Goal: Information Seeking & Learning: Learn about a topic

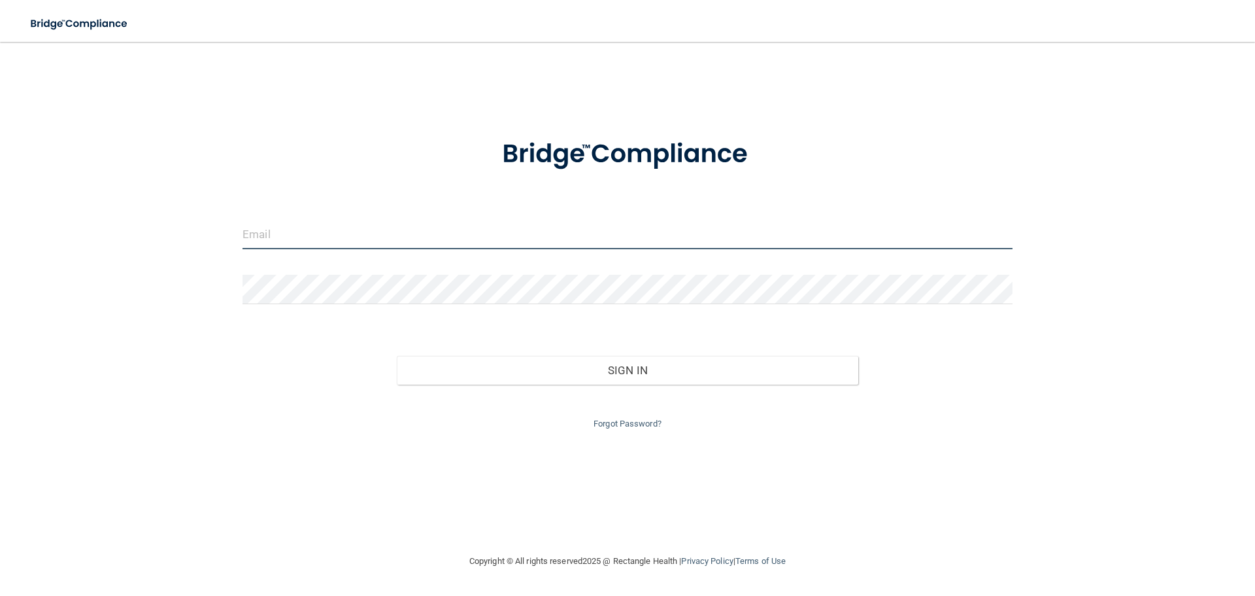
type input "[EMAIL_ADDRESS][DOMAIN_NAME]"
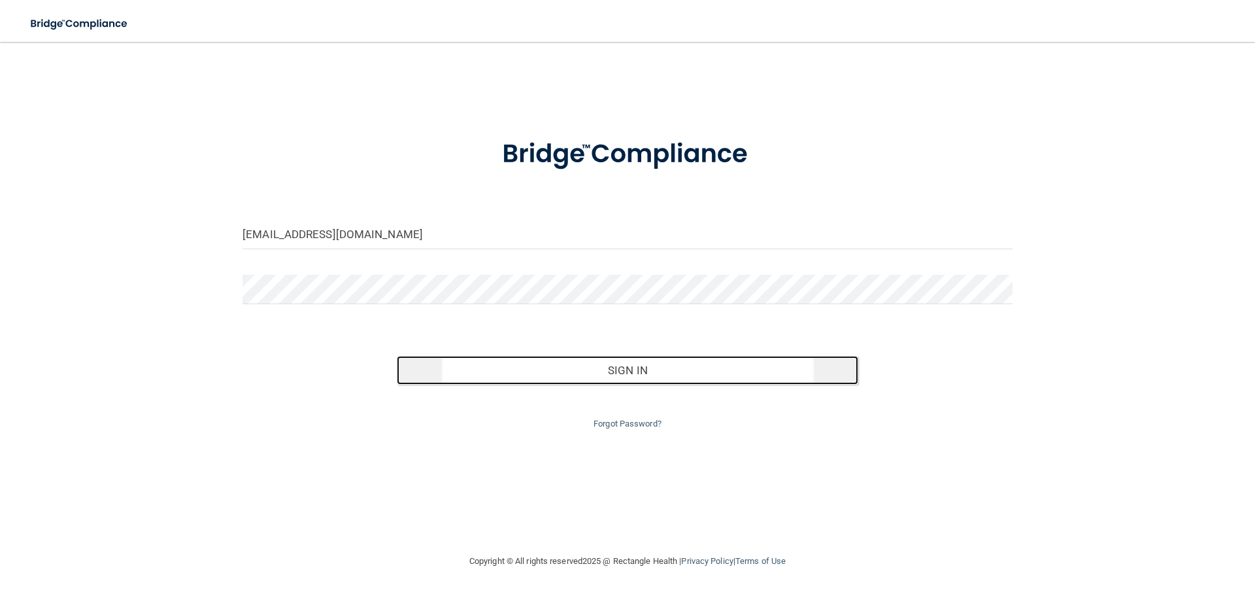
click at [531, 364] on button "Sign In" at bounding box center [628, 370] width 462 height 29
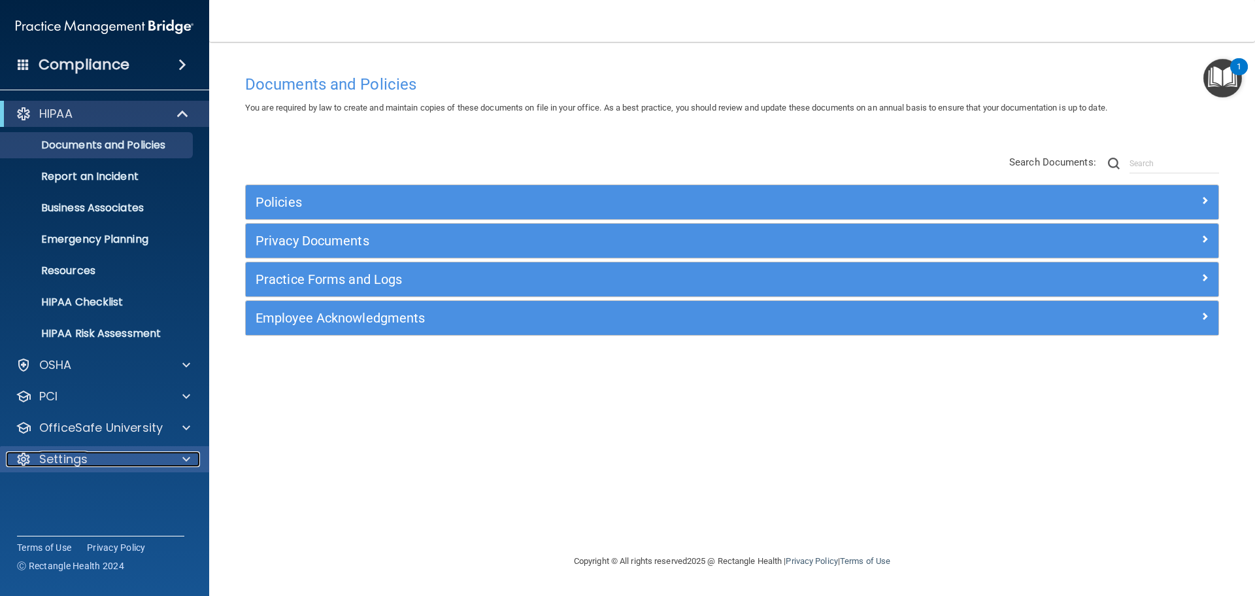
click at [84, 458] on p "Settings" at bounding box center [63, 459] width 48 height 16
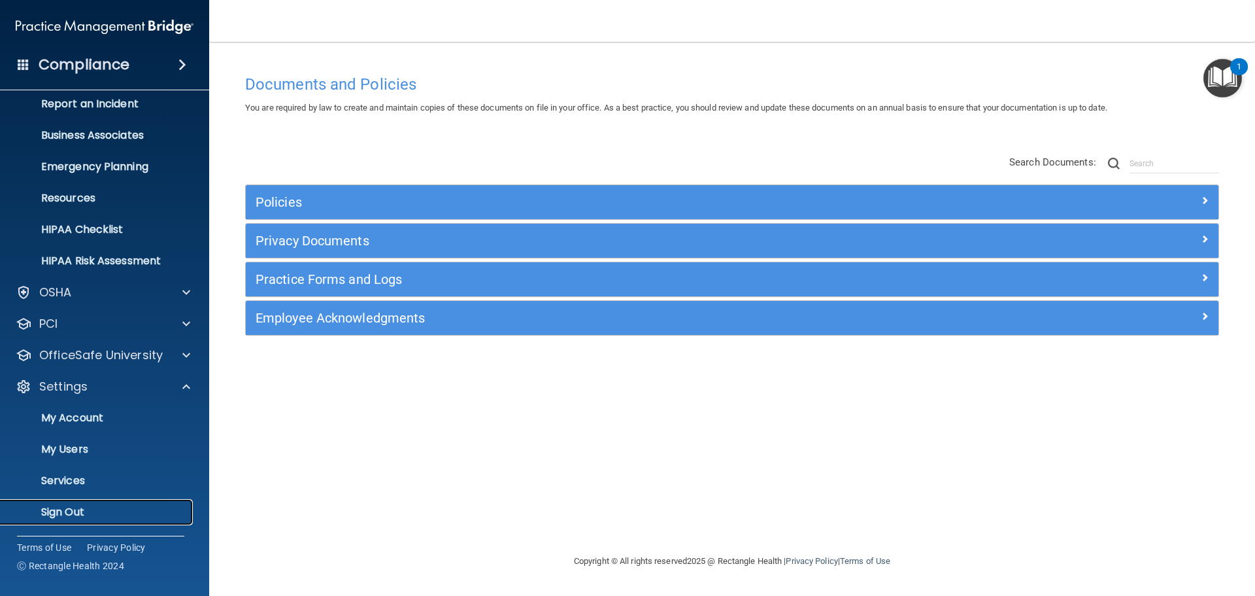
click at [59, 511] on p "Sign Out" at bounding box center [97, 511] width 178 height 13
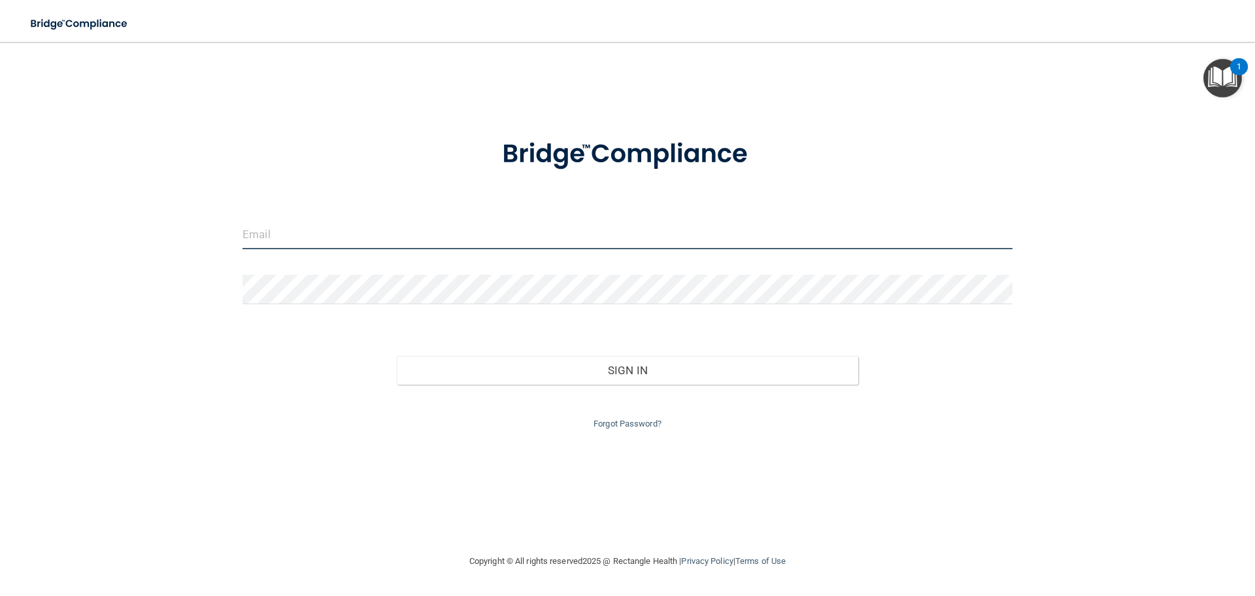
type input "[EMAIL_ADDRESS][DOMAIN_NAME]"
drag, startPoint x: 362, startPoint y: 241, endPoint x: 191, endPoint y: 222, distance: 171.7
click at [191, 216] on div "[EMAIL_ADDRESS][DOMAIN_NAME] Invalid email/password. You don't have permission …" at bounding box center [627, 297] width 1203 height 485
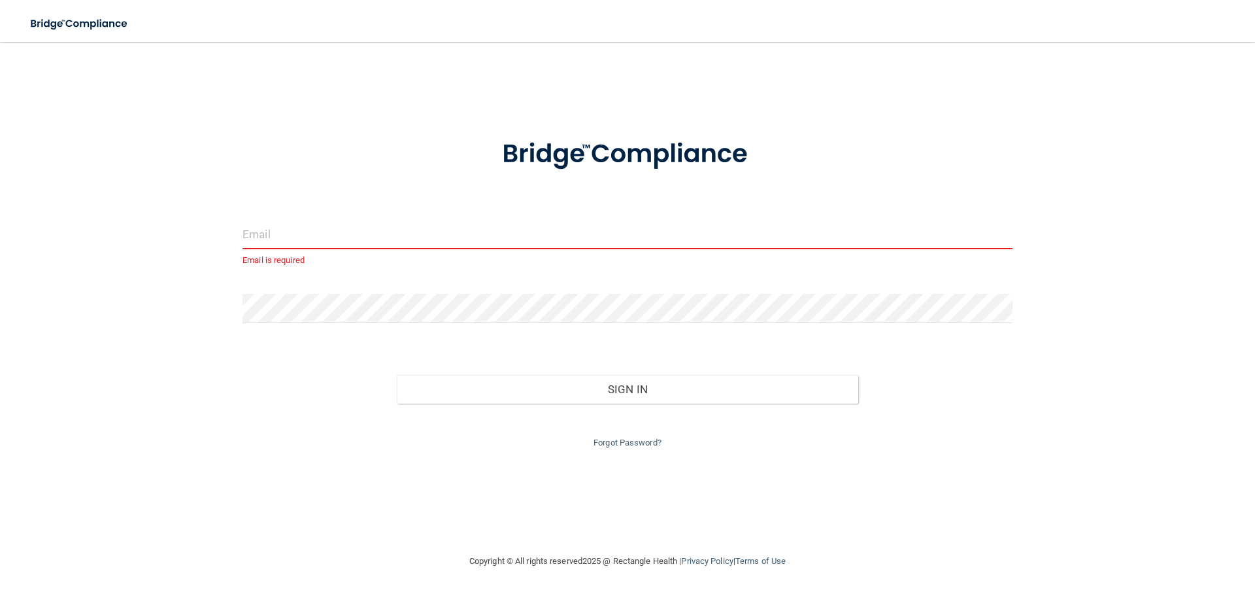
type input "M"
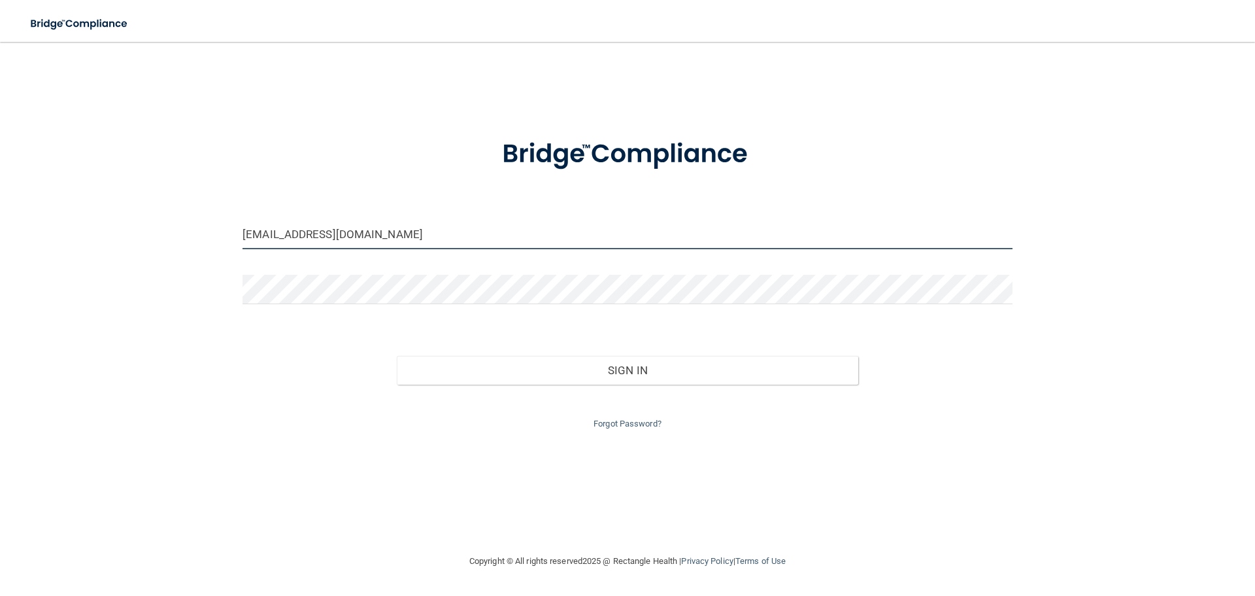
type input "[EMAIL_ADDRESS][DOMAIN_NAME]"
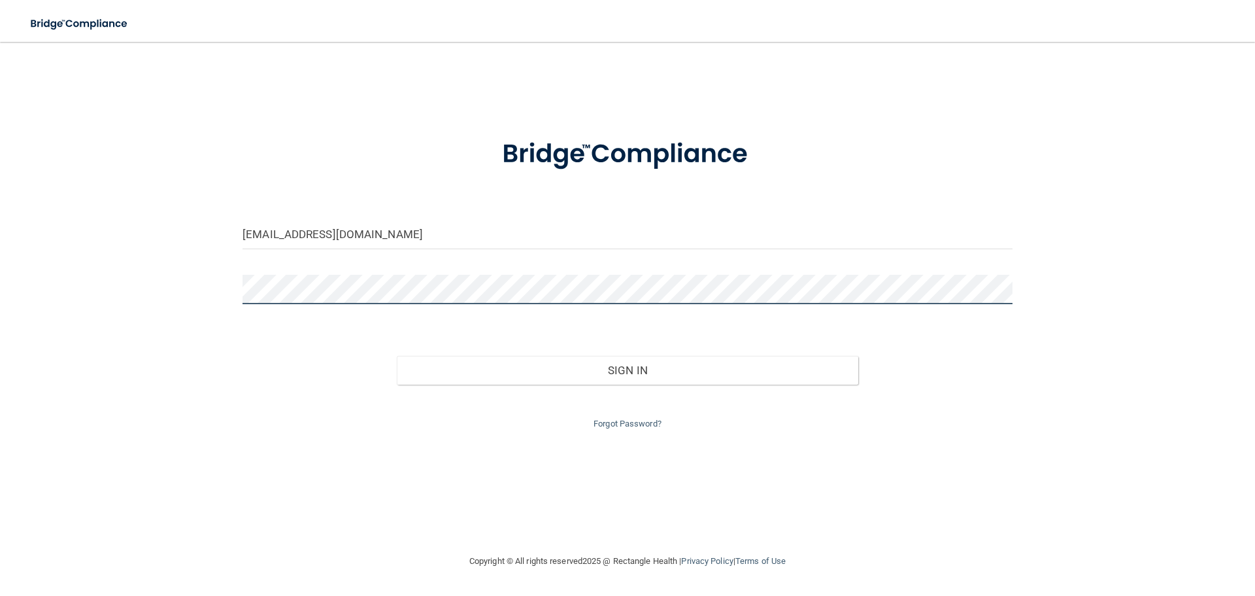
click at [198, 298] on div "[EMAIL_ADDRESS][DOMAIN_NAME] Invalid email/password. You don't have permission …" at bounding box center [627, 297] width 1203 height 485
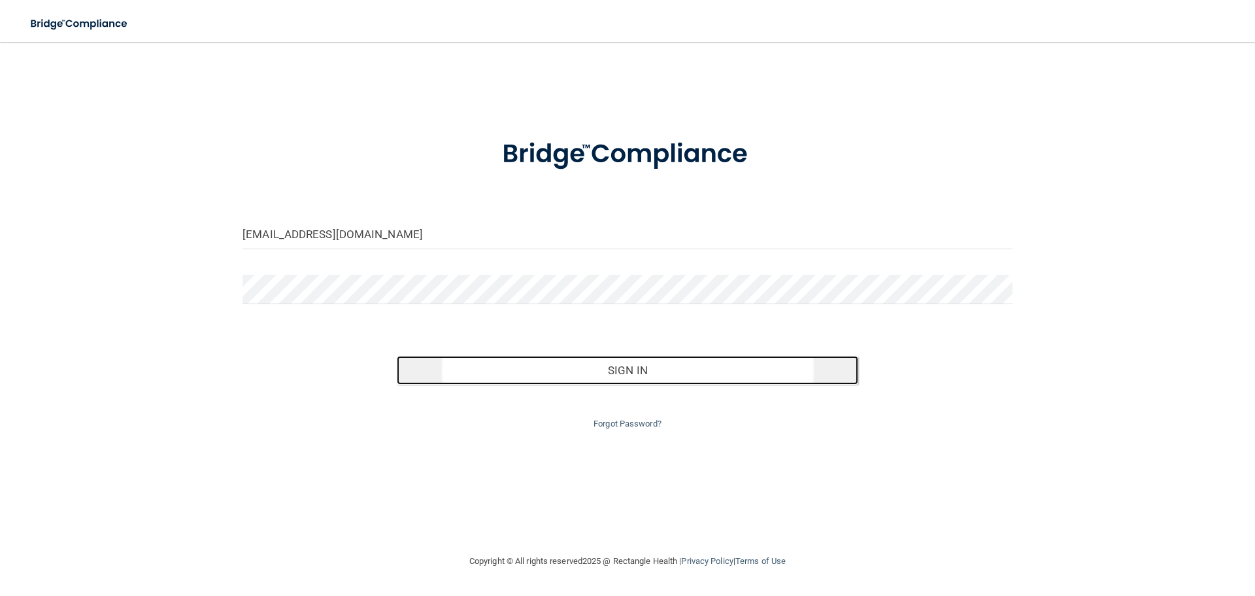
click at [507, 374] on button "Sign In" at bounding box center [628, 370] width 462 height 29
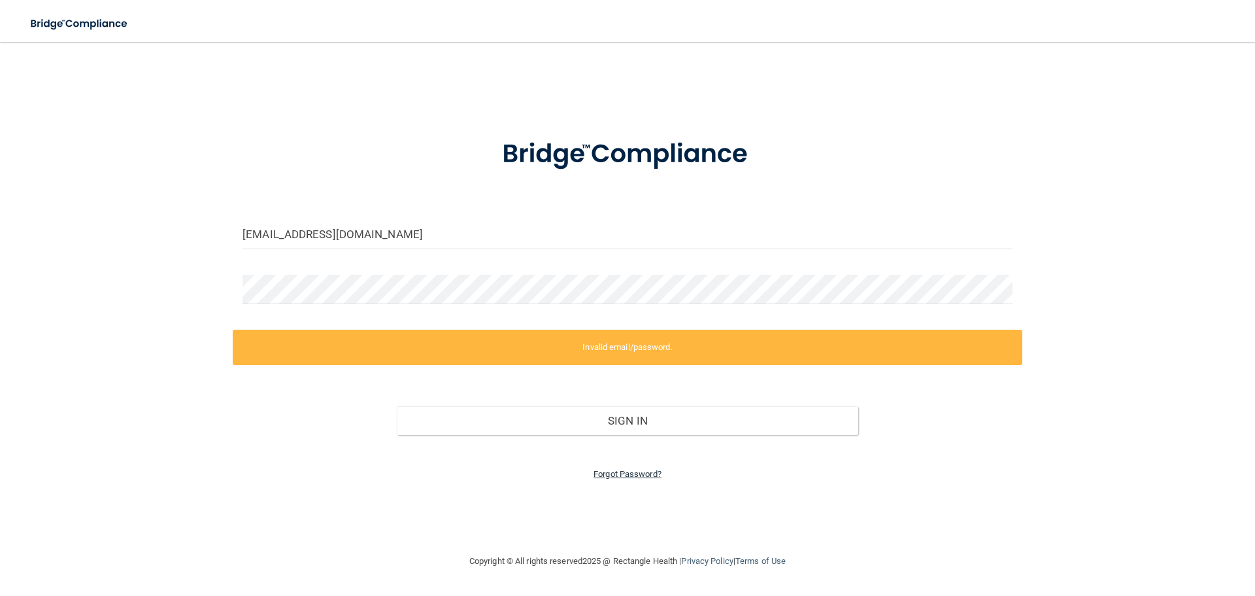
click at [660, 472] on link "Forgot Password?" at bounding box center [628, 474] width 68 height 10
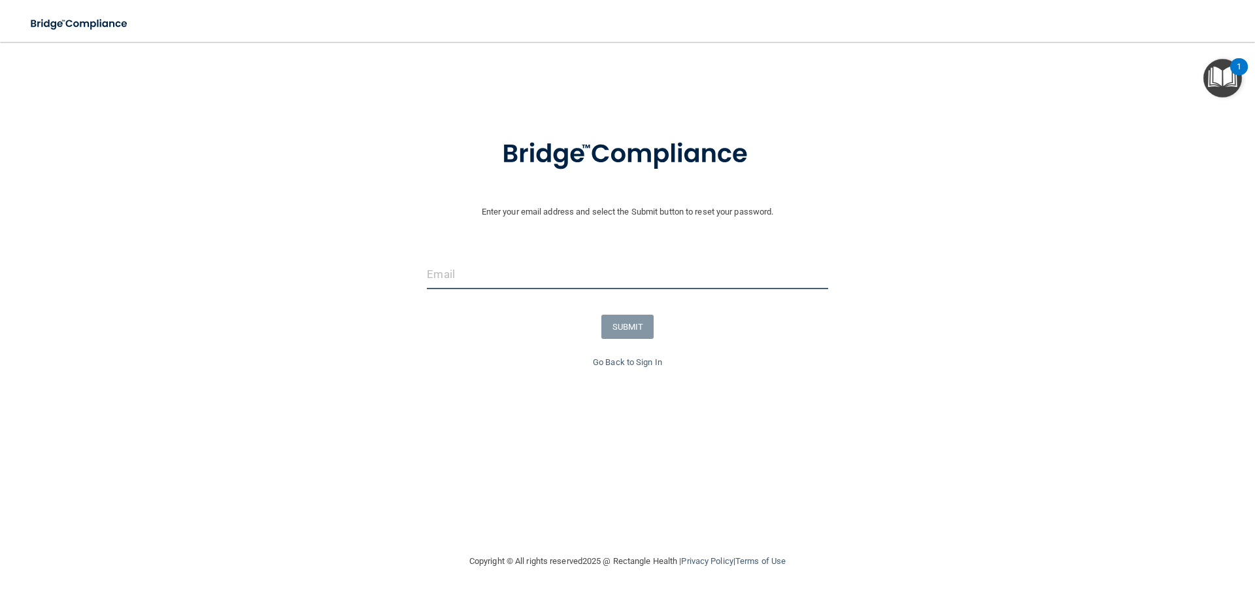
type input "[EMAIL_ADDRESS][DOMAIN_NAME]"
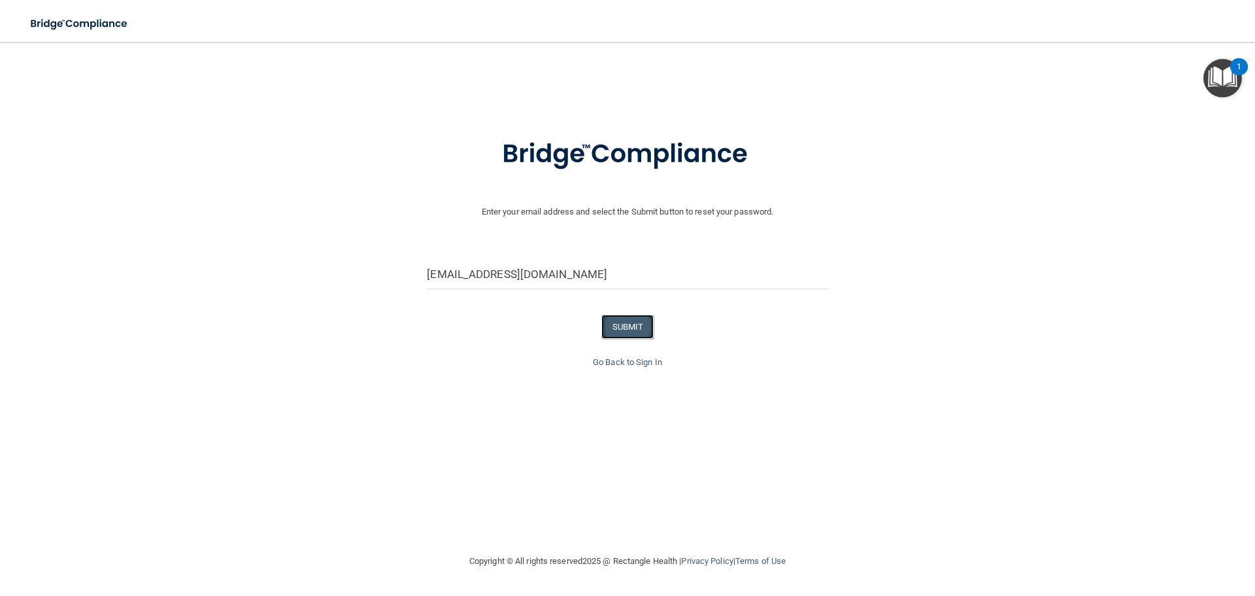
click at [631, 328] on button "SUBMIT" at bounding box center [627, 326] width 53 height 24
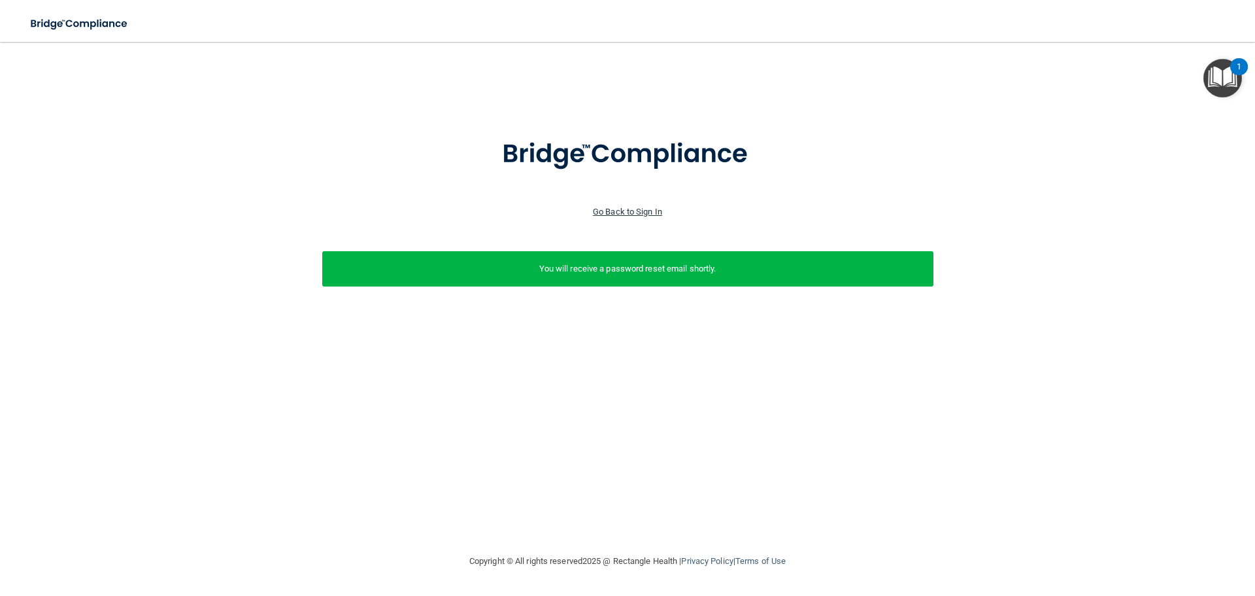
click at [633, 212] on link "Go Back to Sign In" at bounding box center [627, 212] width 69 height 10
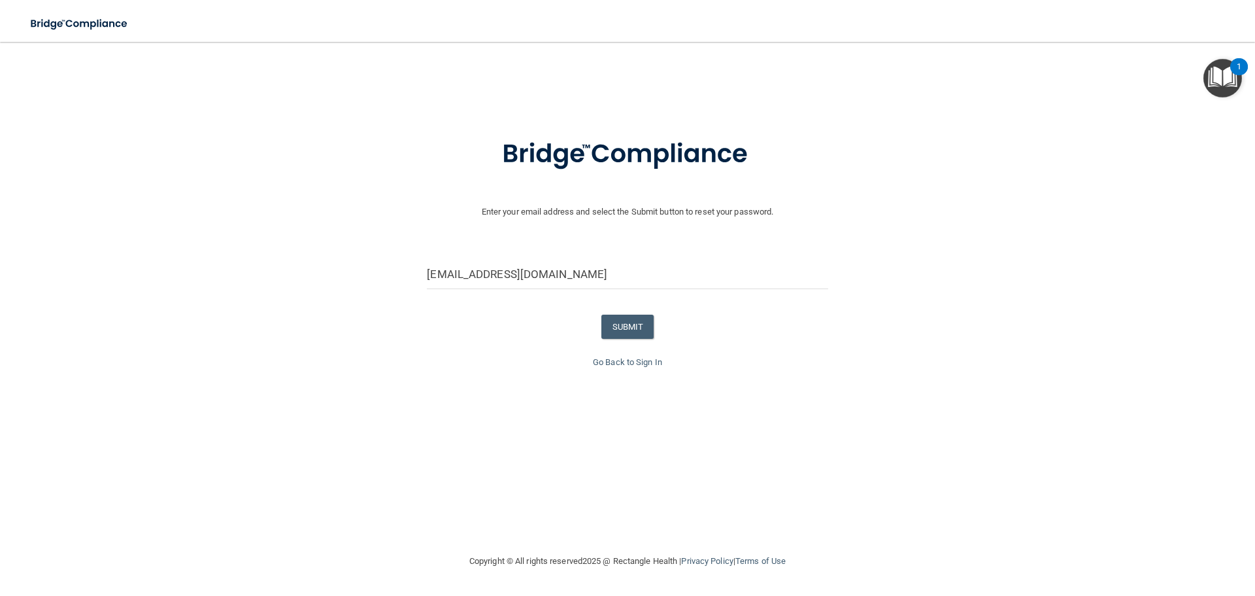
drag, startPoint x: 565, startPoint y: 269, endPoint x: 411, endPoint y: 269, distance: 154.9
click at [411, 269] on div "[EMAIL_ADDRESS][DOMAIN_NAME]" at bounding box center [628, 279] width 1262 height 39
type input "[EMAIL_ADDRESS][DOMAIN_NAME]"
click at [632, 328] on button "SUBMIT" at bounding box center [627, 326] width 53 height 24
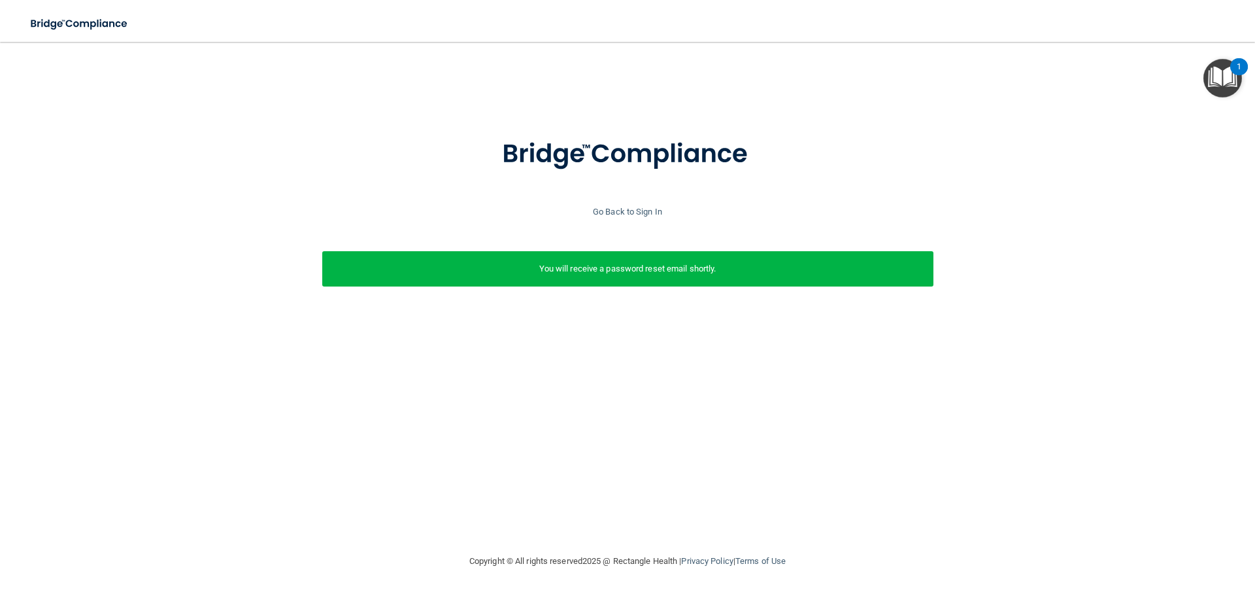
click at [231, 124] on div at bounding box center [628, 162] width 1242 height 84
click at [599, 209] on link "Go Back to Sign In" at bounding box center [627, 212] width 69 height 10
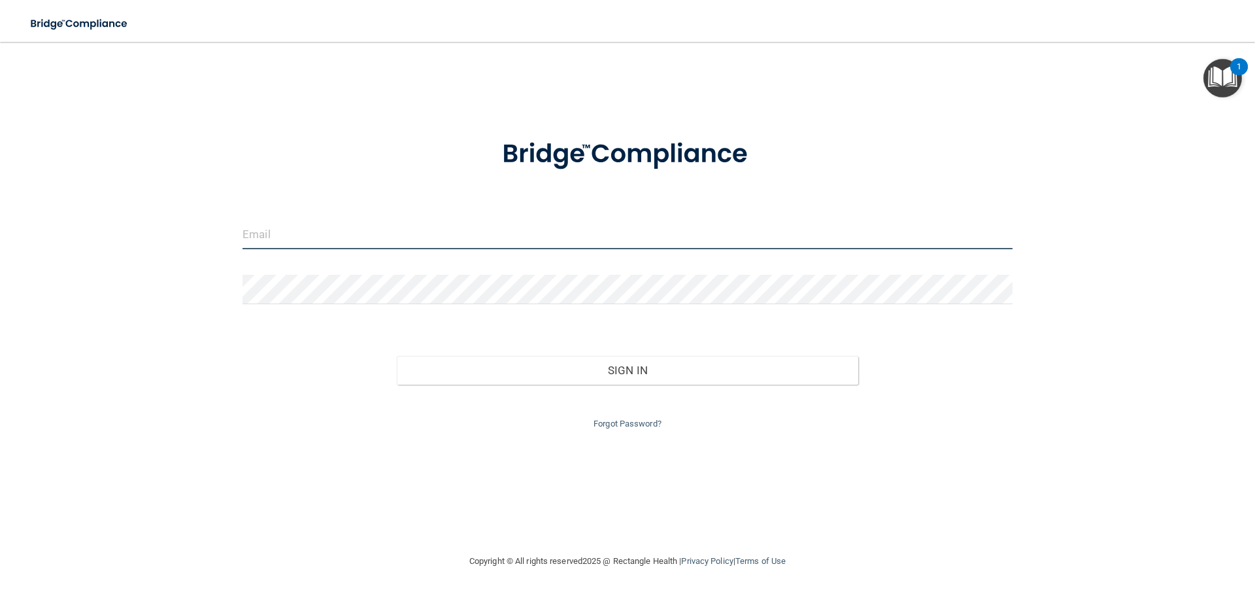
type input "[EMAIL_ADDRESS][DOMAIN_NAME]"
drag, startPoint x: 603, startPoint y: 237, endPoint x: 55, endPoint y: 208, distance: 548.6
click at [55, 208] on div "[EMAIL_ADDRESS][DOMAIN_NAME] Invalid email/password. You don't have permission …" at bounding box center [627, 297] width 1203 height 485
type input "[EMAIL_ADDRESS][DOMAIN_NAME]"
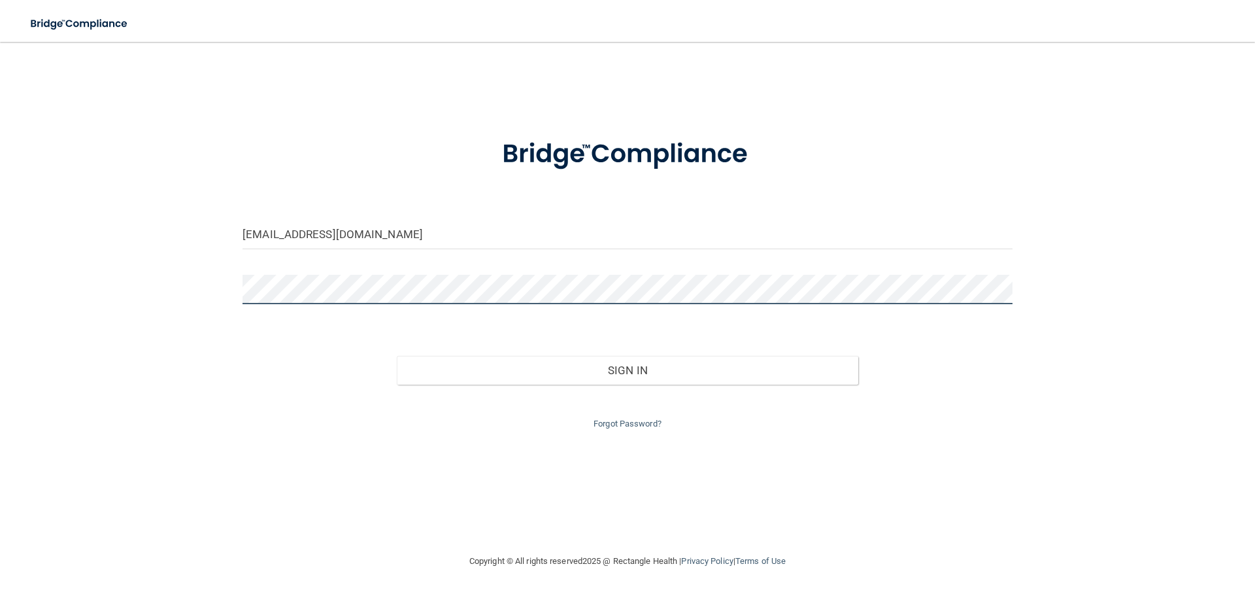
click at [230, 292] on div "[EMAIL_ADDRESS][DOMAIN_NAME] Invalid email/password. You don't have permission …" at bounding box center [627, 297] width 1203 height 485
click at [229, 193] on div "[EMAIL_ADDRESS][DOMAIN_NAME] Invalid email/password. You don't have permission …" at bounding box center [627, 297] width 1203 height 485
click at [124, 299] on div "[EMAIL_ADDRESS][DOMAIN_NAME] Invalid email/password. You don't have permission …" at bounding box center [627, 297] width 1203 height 485
click at [397, 356] on button "Sign In" at bounding box center [628, 370] width 462 height 29
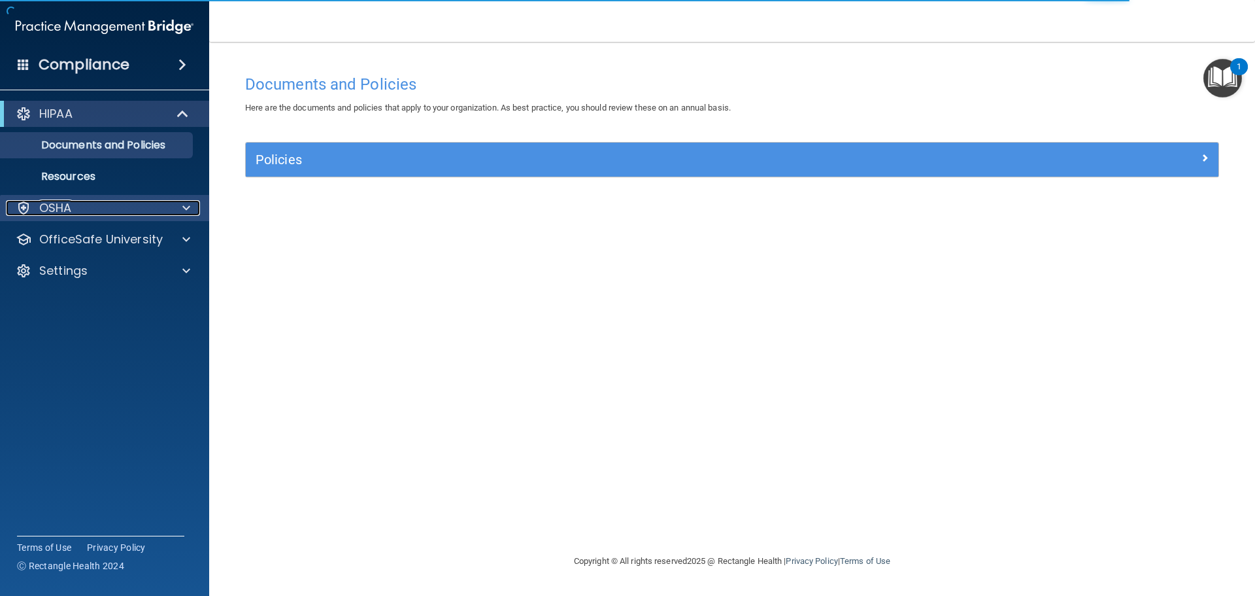
click at [60, 206] on p "OSHA" at bounding box center [55, 208] width 33 height 16
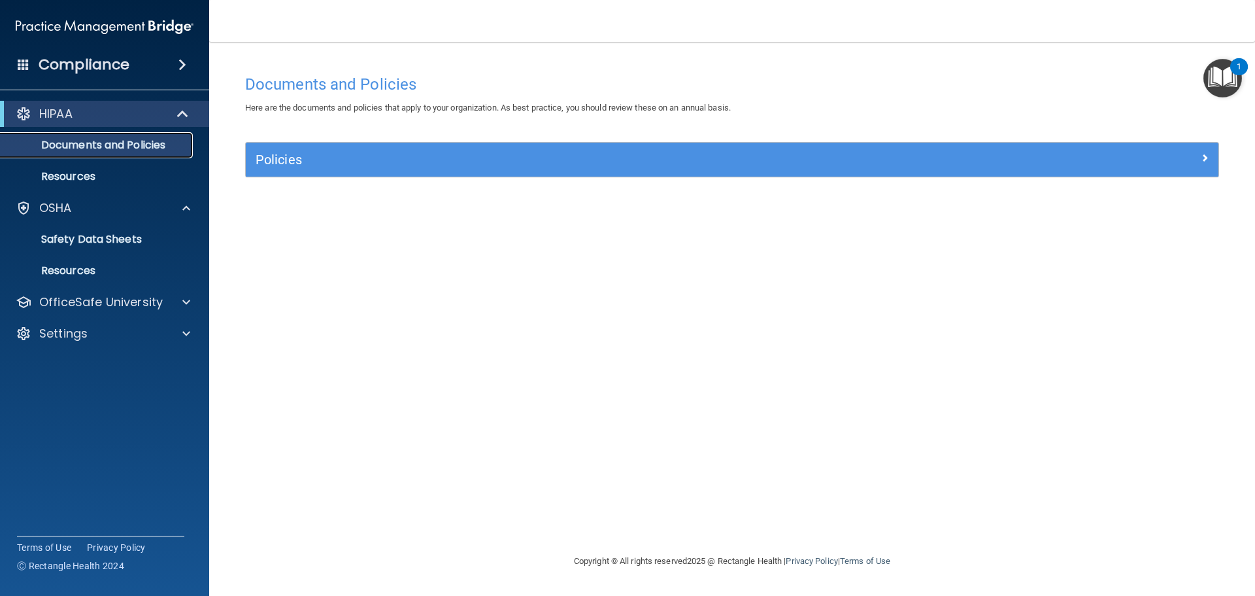
click at [116, 152] on p "Documents and Policies" at bounding box center [97, 145] width 178 height 13
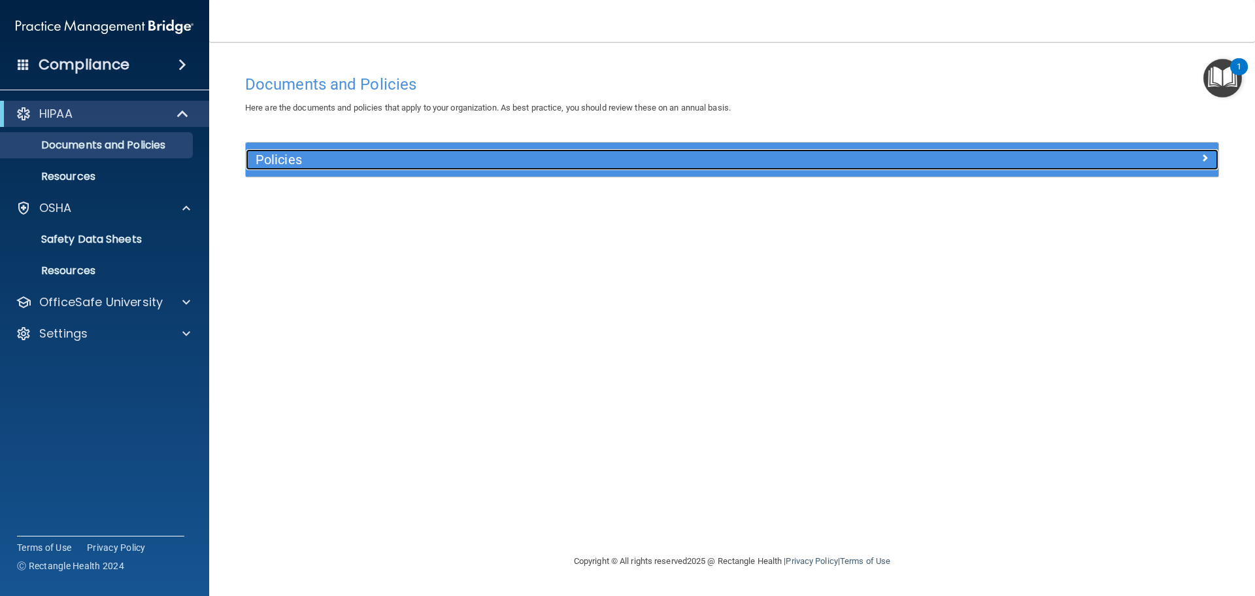
click at [284, 160] on h5 "Policies" at bounding box center [611, 159] width 710 height 14
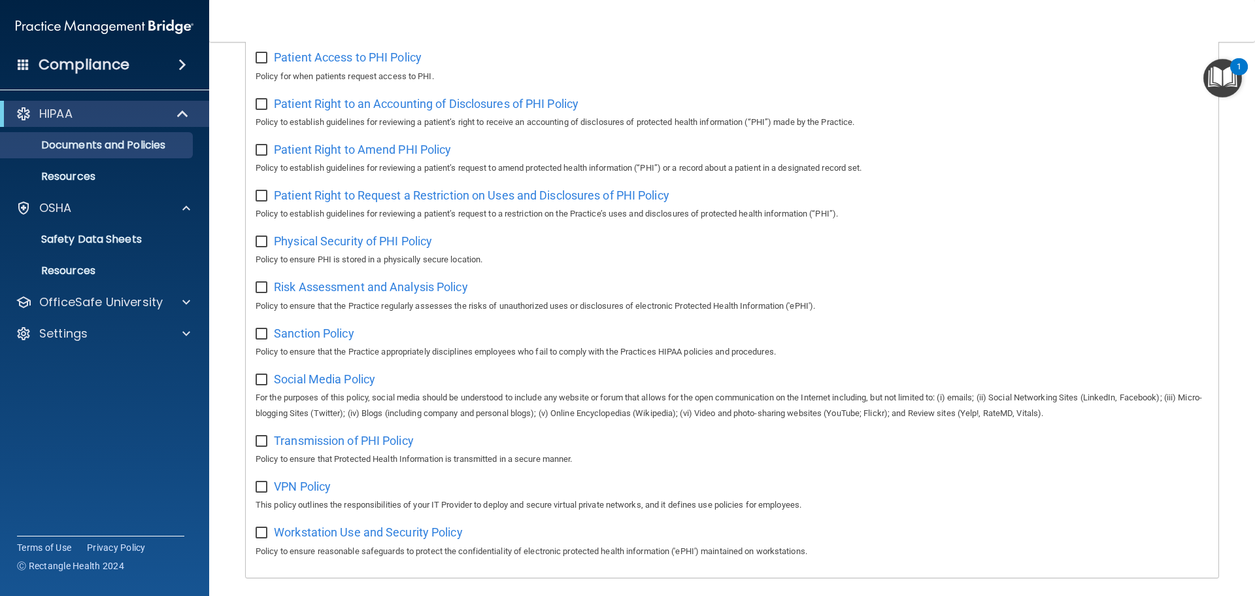
scroll to position [653, 0]
click at [95, 180] on p "Resources" at bounding box center [97, 176] width 178 height 13
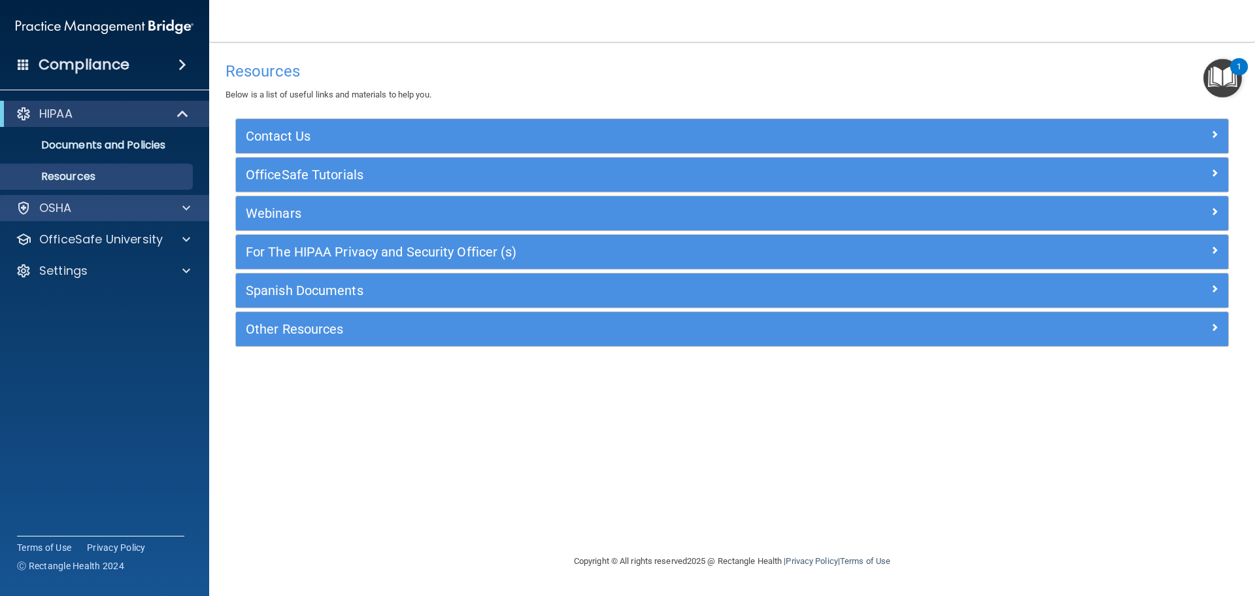
click at [96, 216] on div "OSHA" at bounding box center [105, 208] width 210 height 26
click at [105, 212] on div "OSHA" at bounding box center [87, 208] width 162 height 16
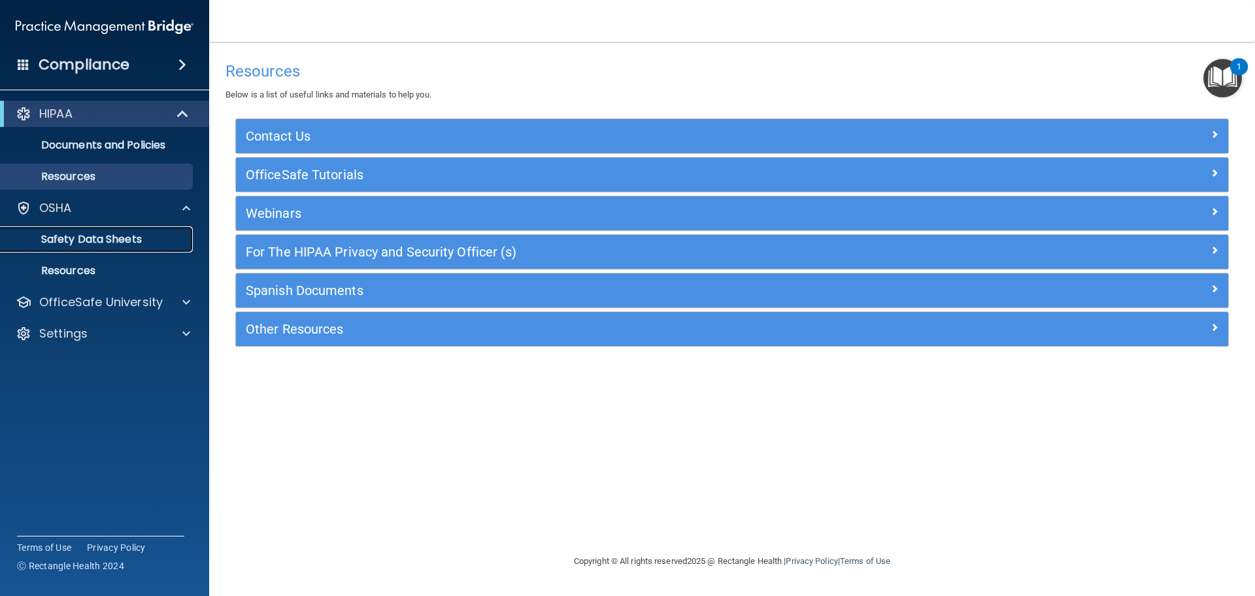
click at [106, 234] on p "Safety Data Sheets" at bounding box center [97, 239] width 178 height 13
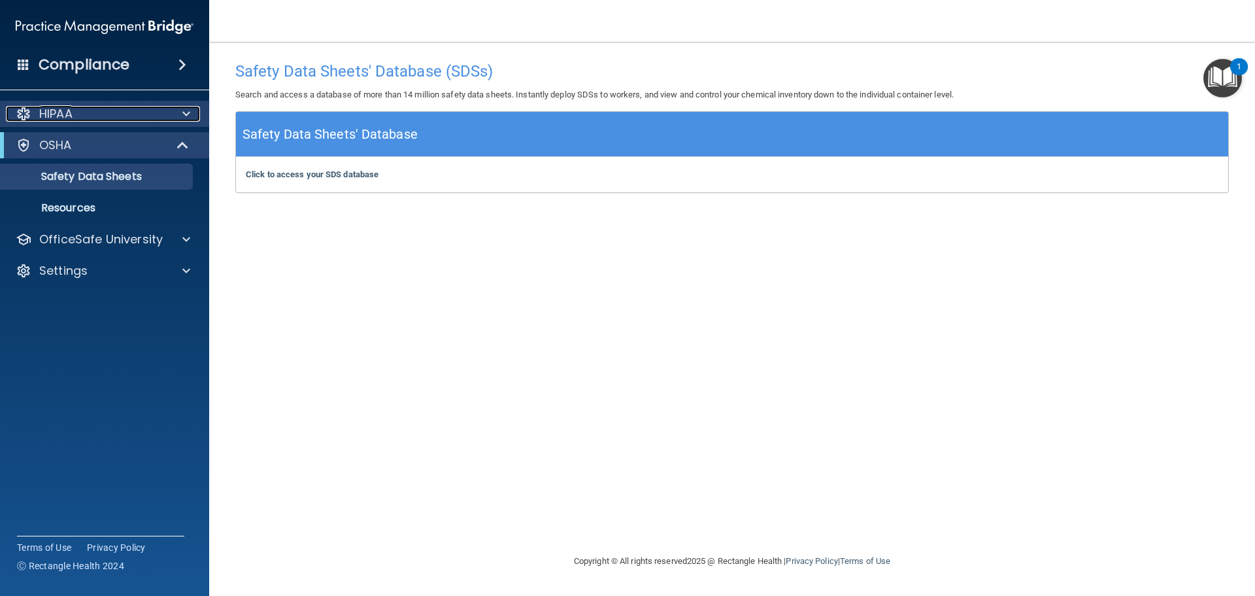
click at [84, 112] on div "HIPAA" at bounding box center [87, 114] width 162 height 16
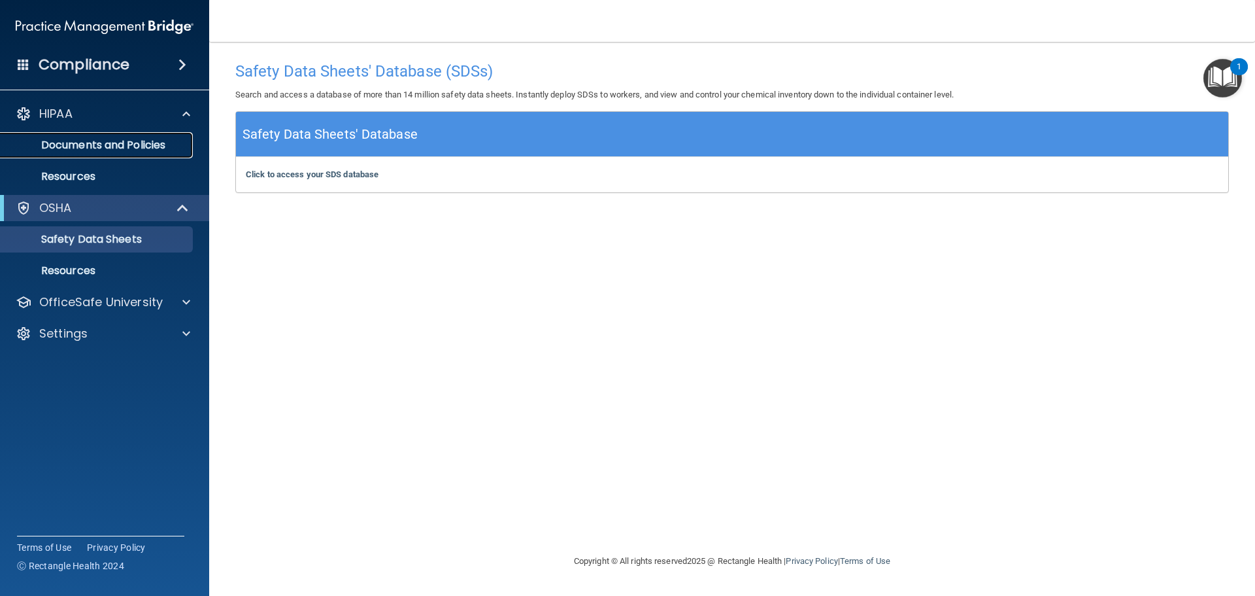
click at [89, 141] on p "Documents and Policies" at bounding box center [97, 145] width 178 height 13
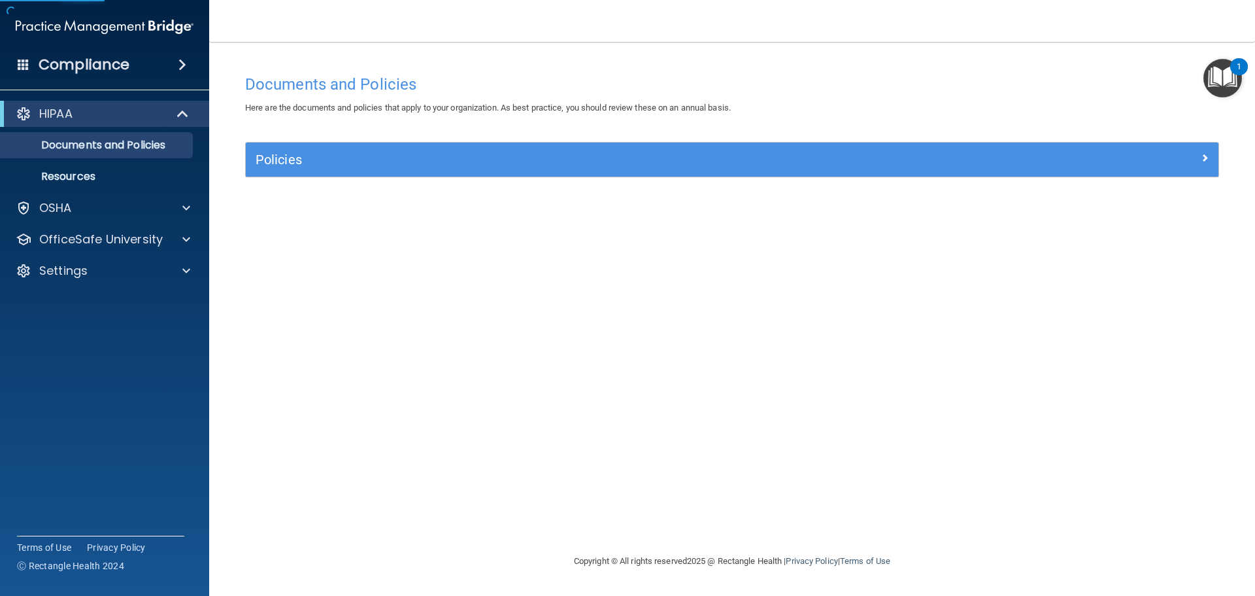
click at [297, 172] on div "Policies" at bounding box center [732, 160] width 973 height 34
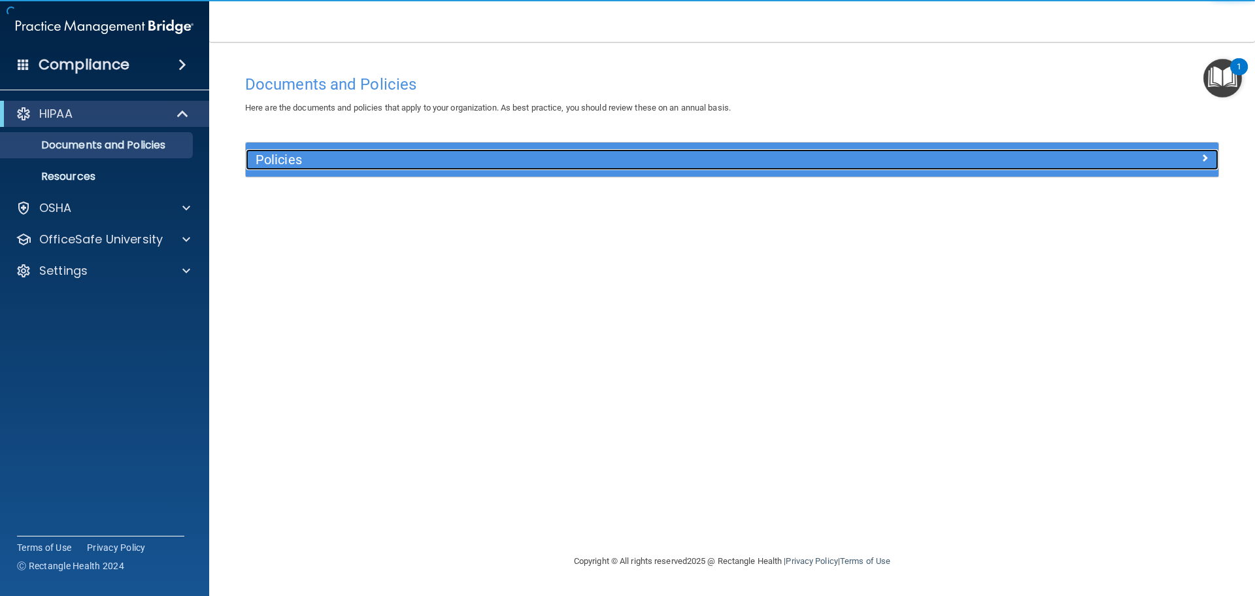
click at [307, 161] on h5 "Policies" at bounding box center [611, 159] width 710 height 14
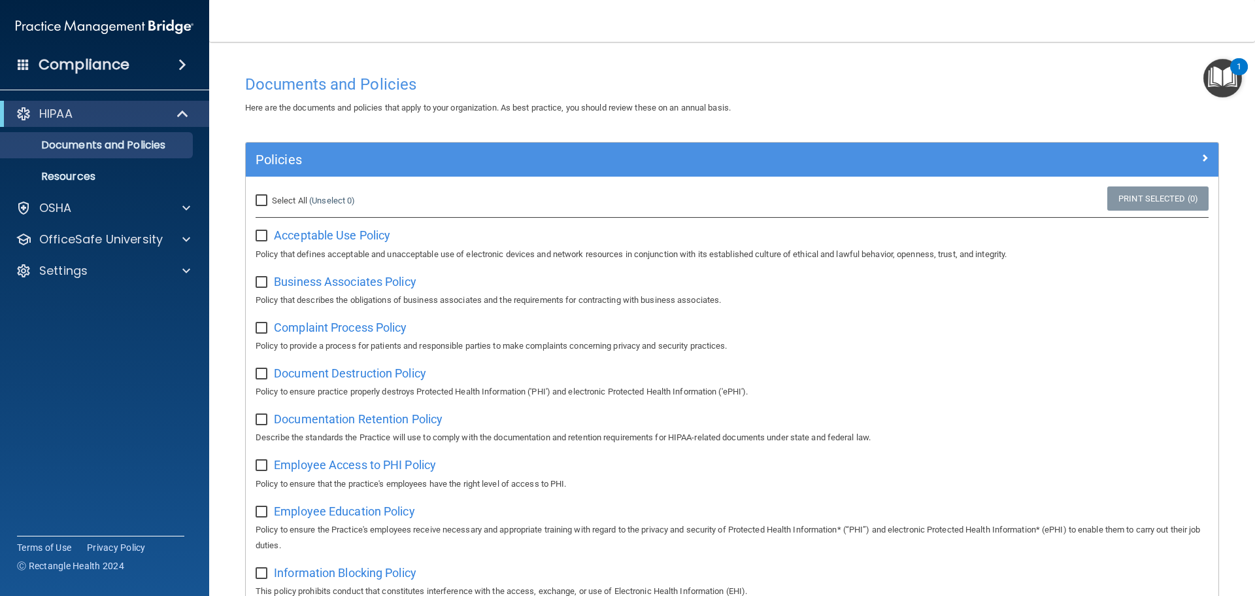
click at [263, 237] on input "checkbox" at bounding box center [263, 236] width 15 height 10
checkbox input "true"
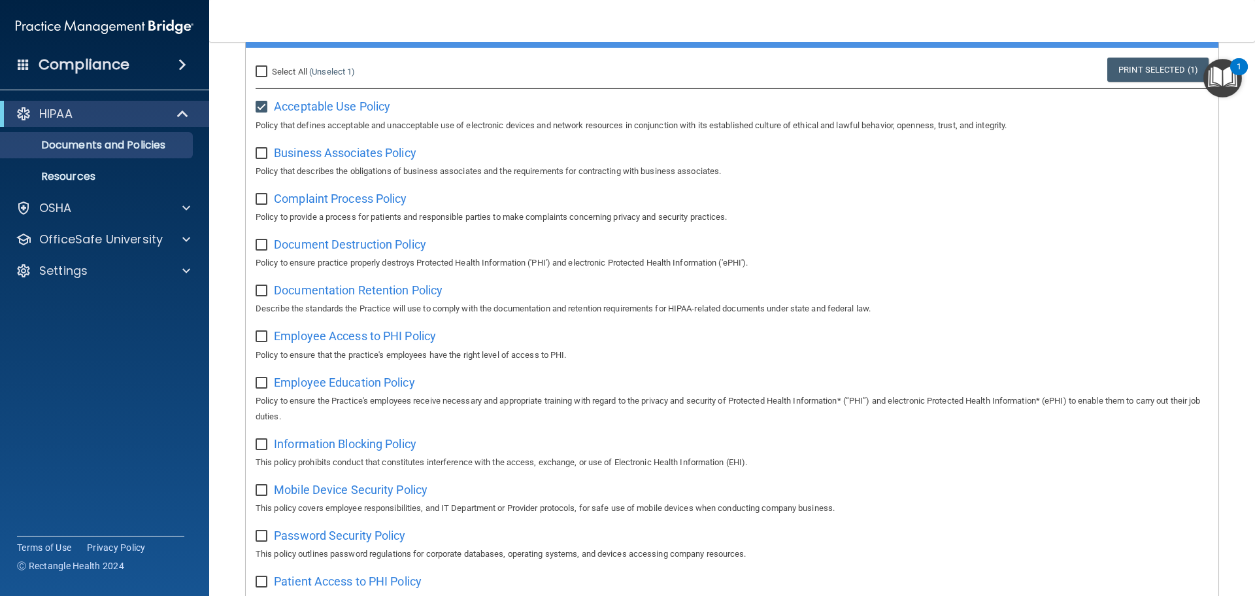
scroll to position [128, 0]
click at [256, 68] on input "Select All (Unselect 1) Unselect All" at bounding box center [263, 72] width 15 height 10
checkbox input "true"
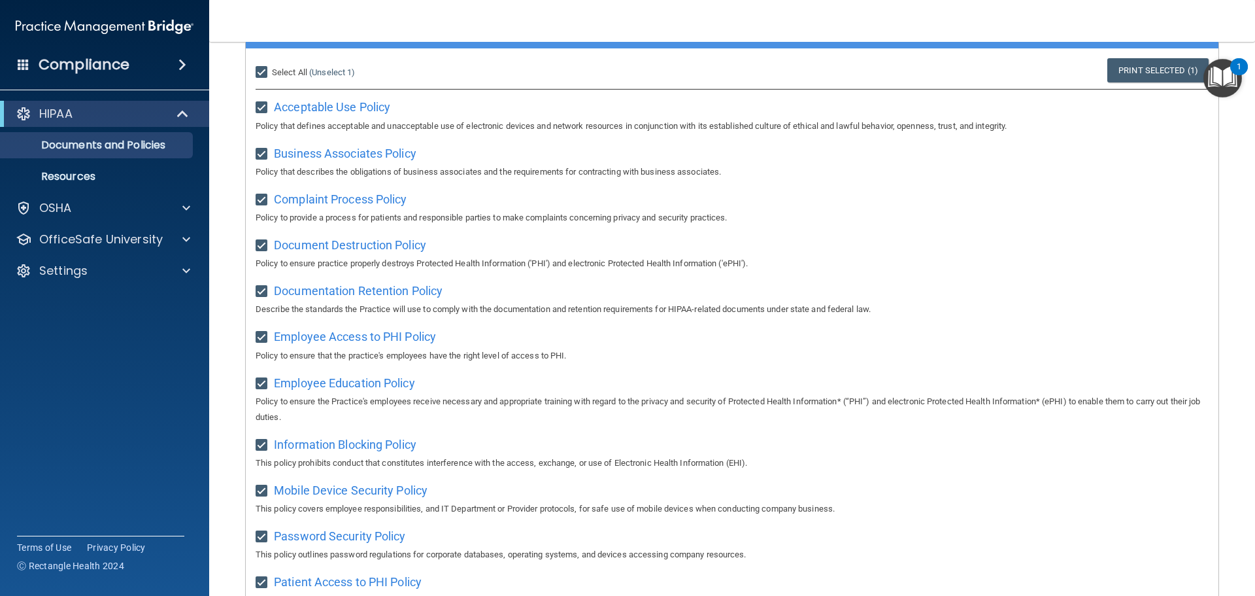
checkbox input "true"
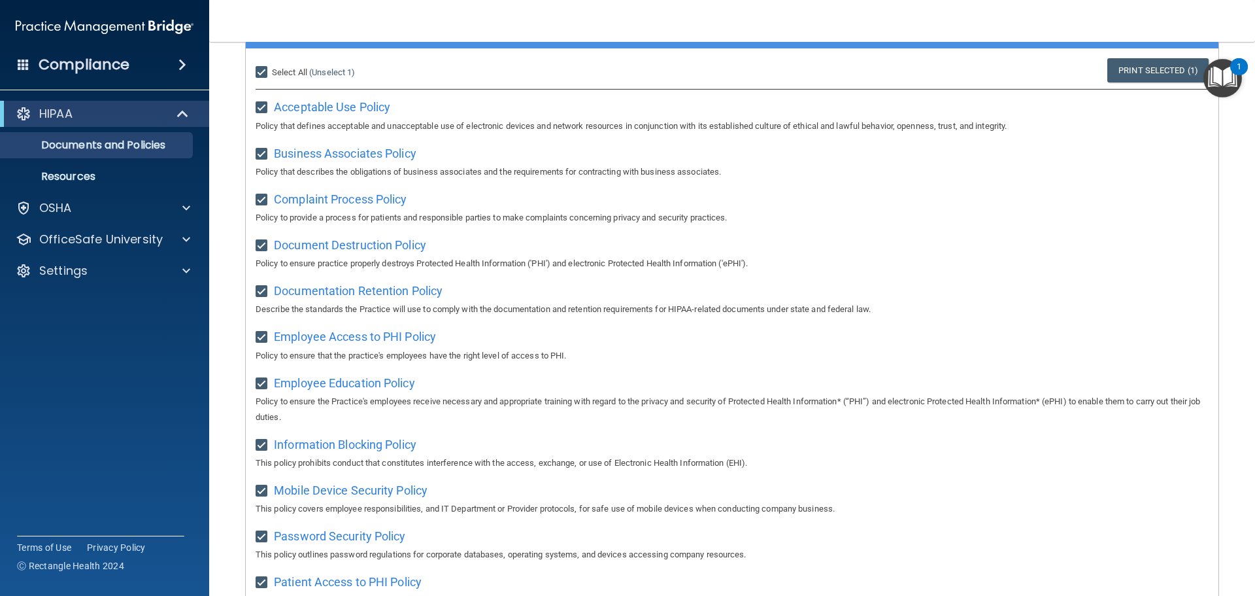
checkbox input "true"
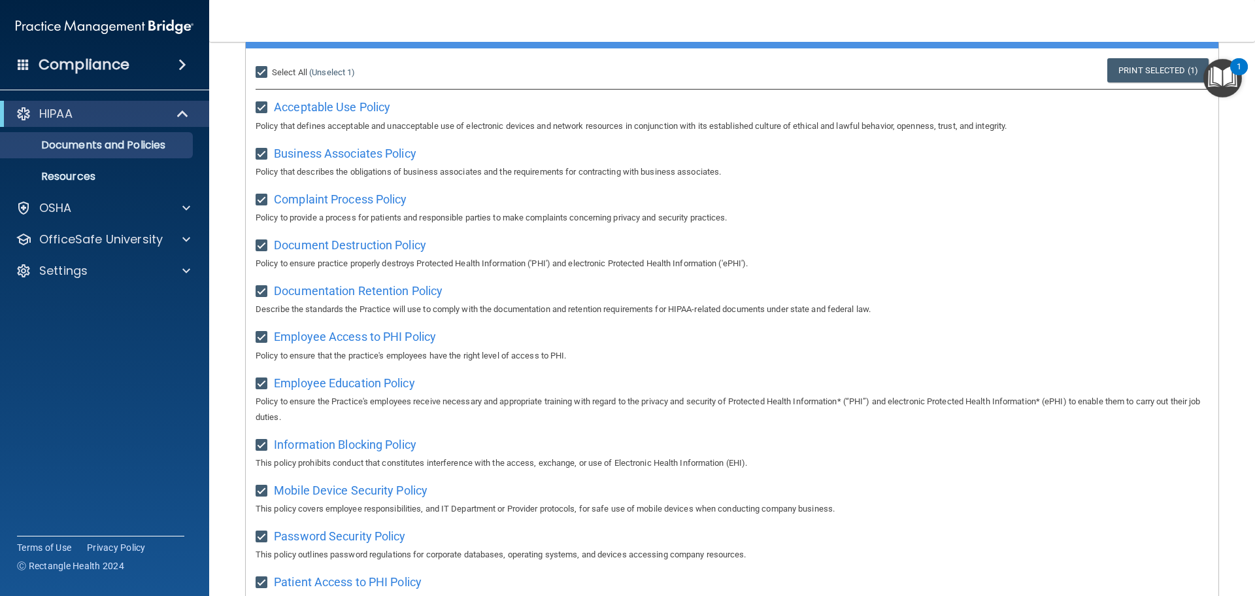
checkbox input "true"
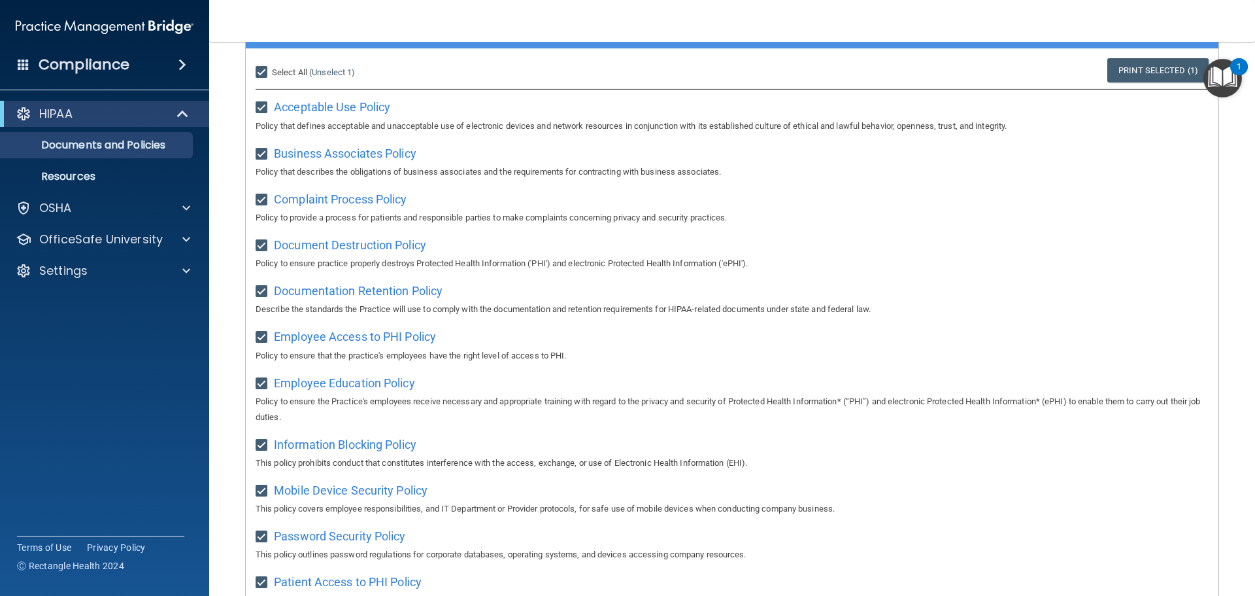
checkbox input "true"
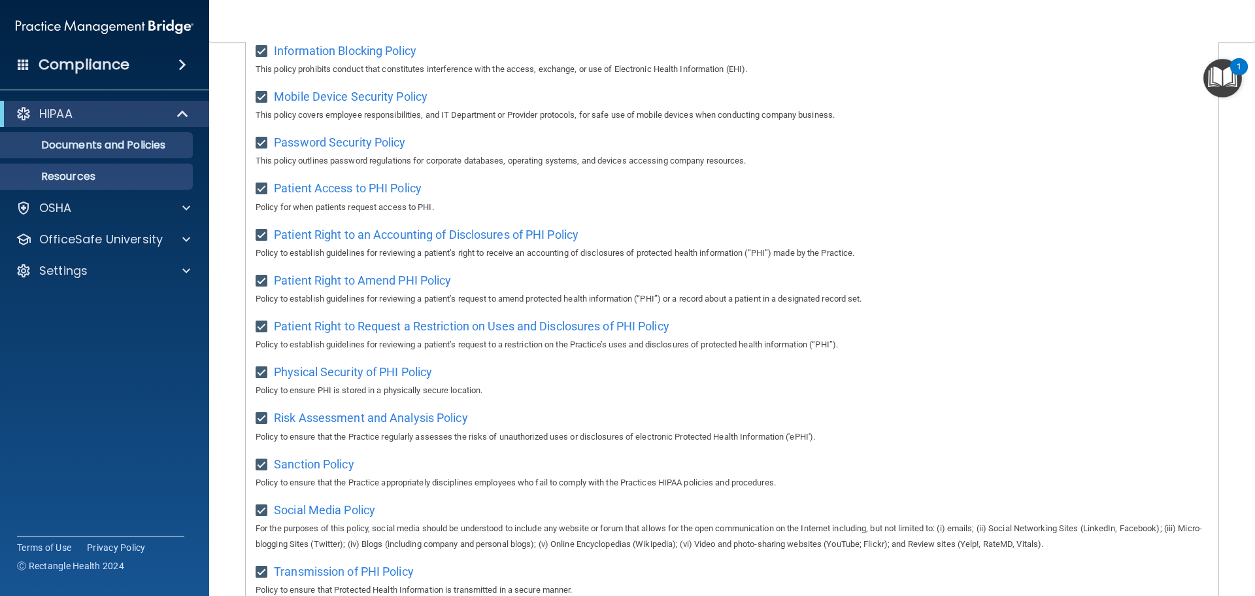
scroll to position [521, 0]
click at [158, 180] on p "Resources" at bounding box center [97, 176] width 178 height 13
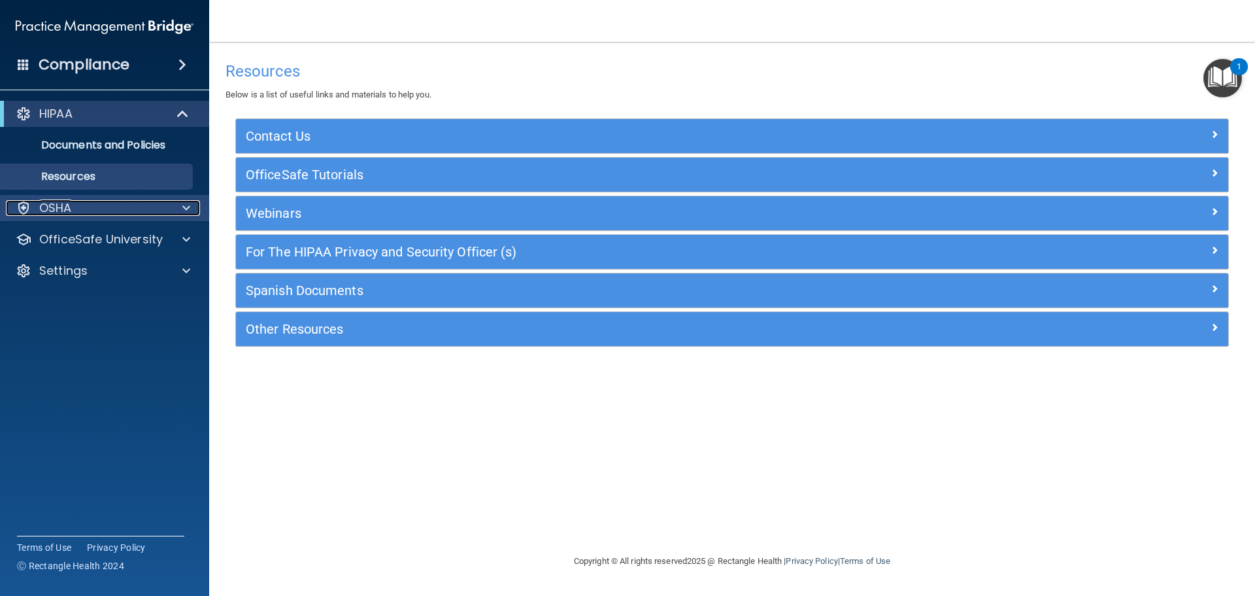
click at [133, 207] on div "OSHA" at bounding box center [87, 208] width 162 height 16
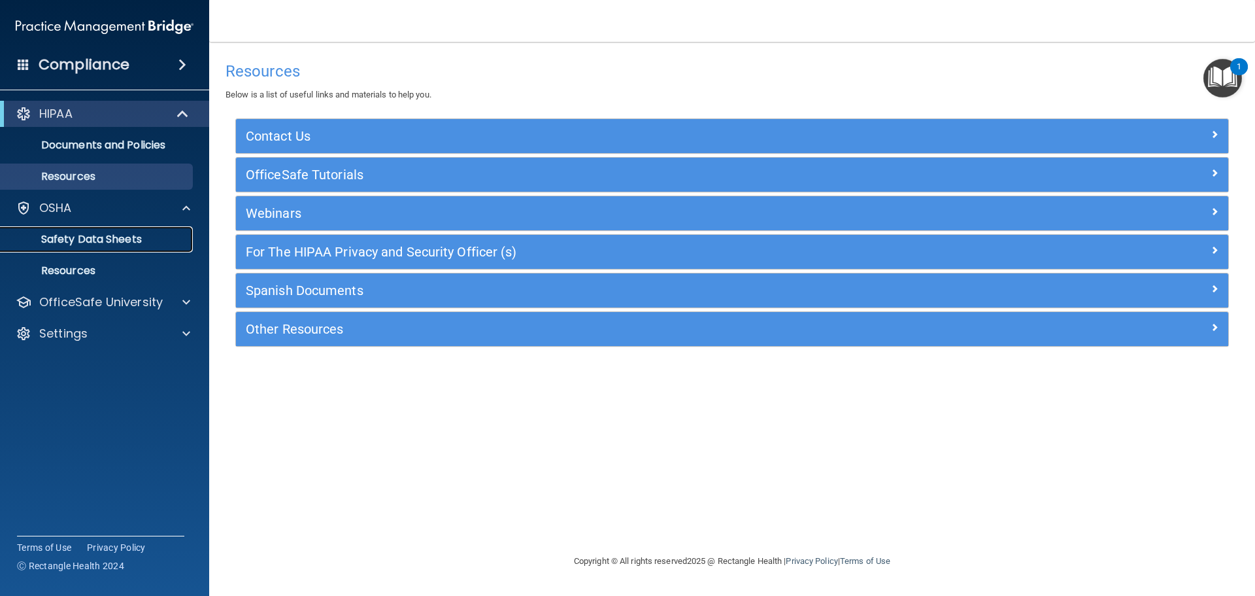
click at [115, 233] on p "Safety Data Sheets" at bounding box center [97, 239] width 178 height 13
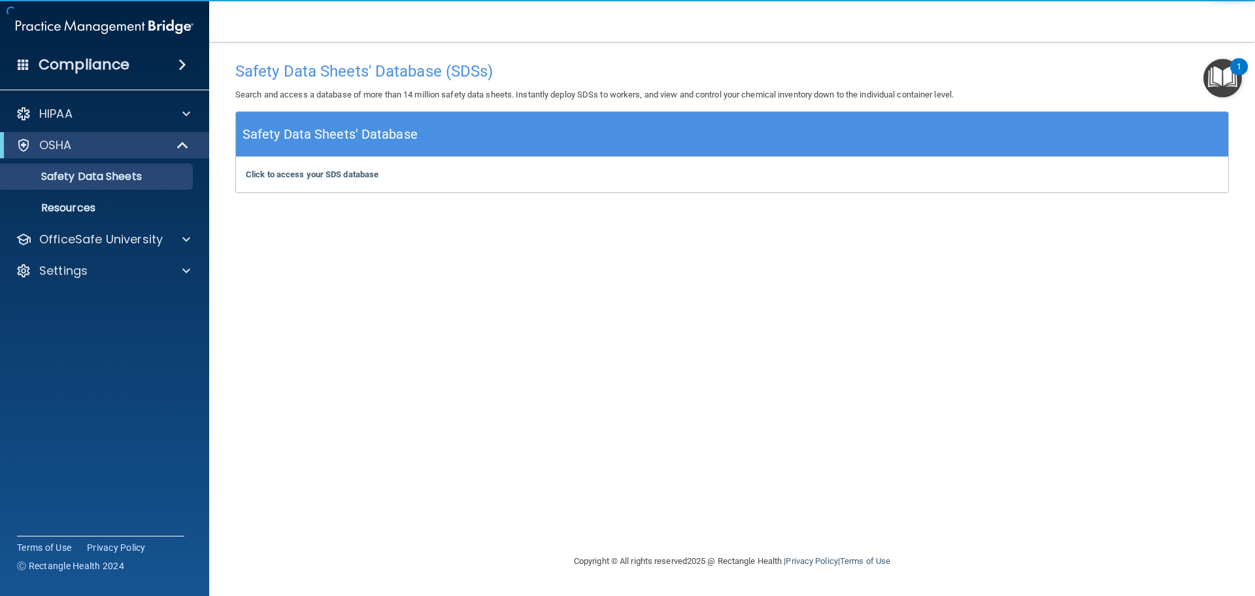
click at [94, 153] on div "OSHA" at bounding box center [104, 145] width 209 height 26
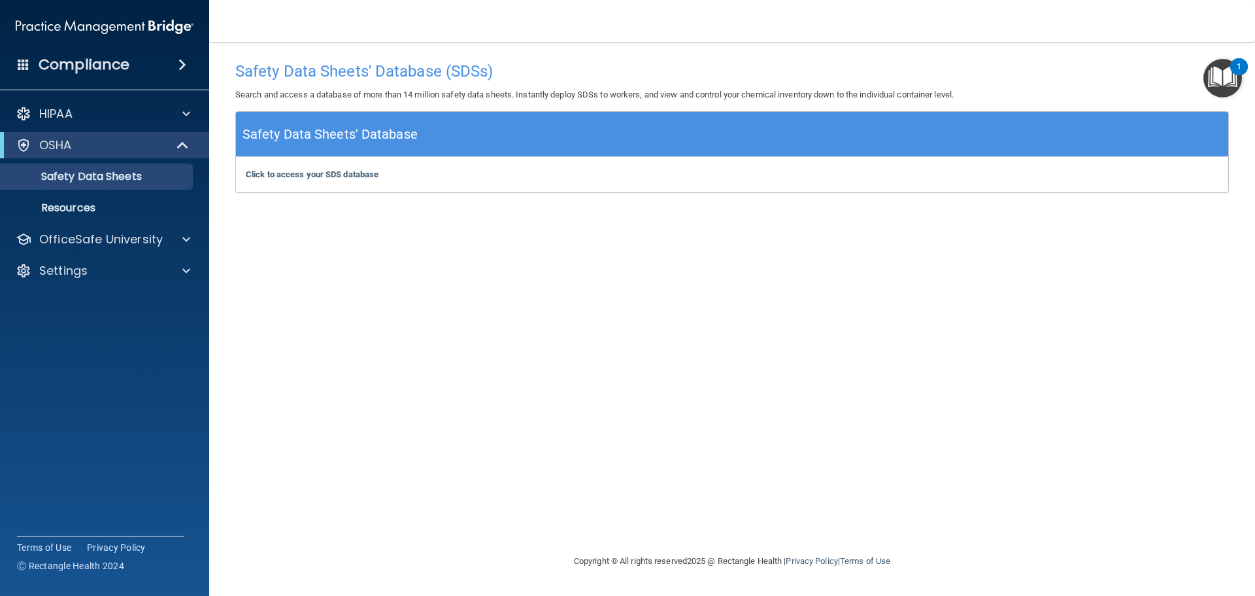
click at [1223, 77] on img "Open Resource Center, 1 new notification" at bounding box center [1223, 78] width 39 height 39
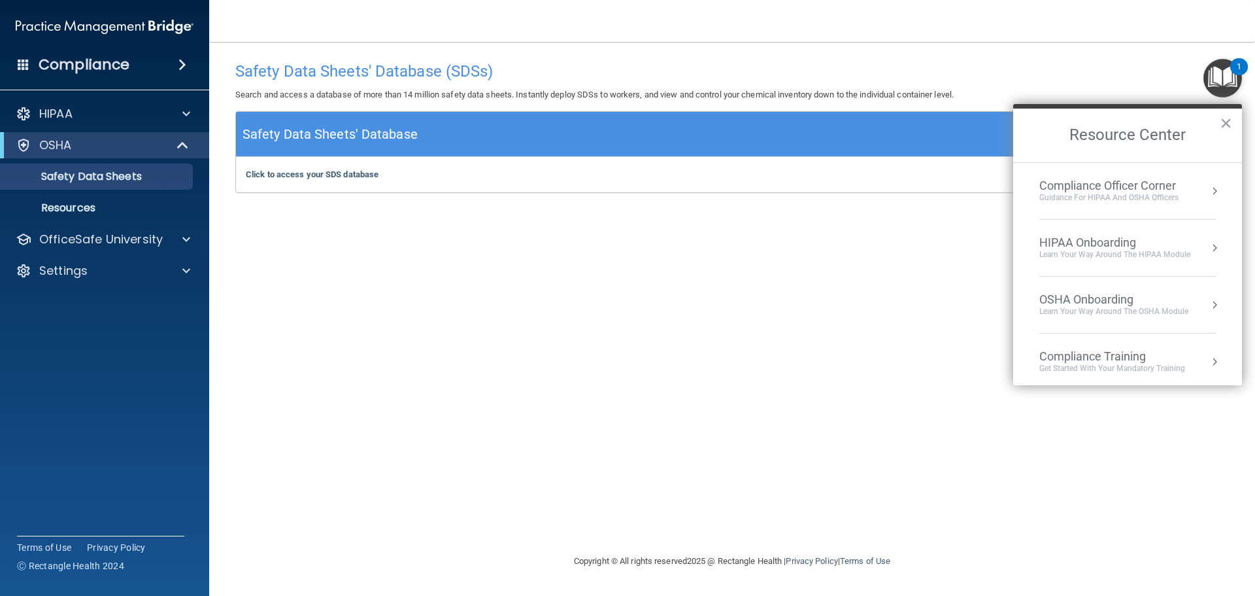
click at [1126, 249] on div "Learn Your Way around the HIPAA module" at bounding box center [1114, 254] width 151 height 11
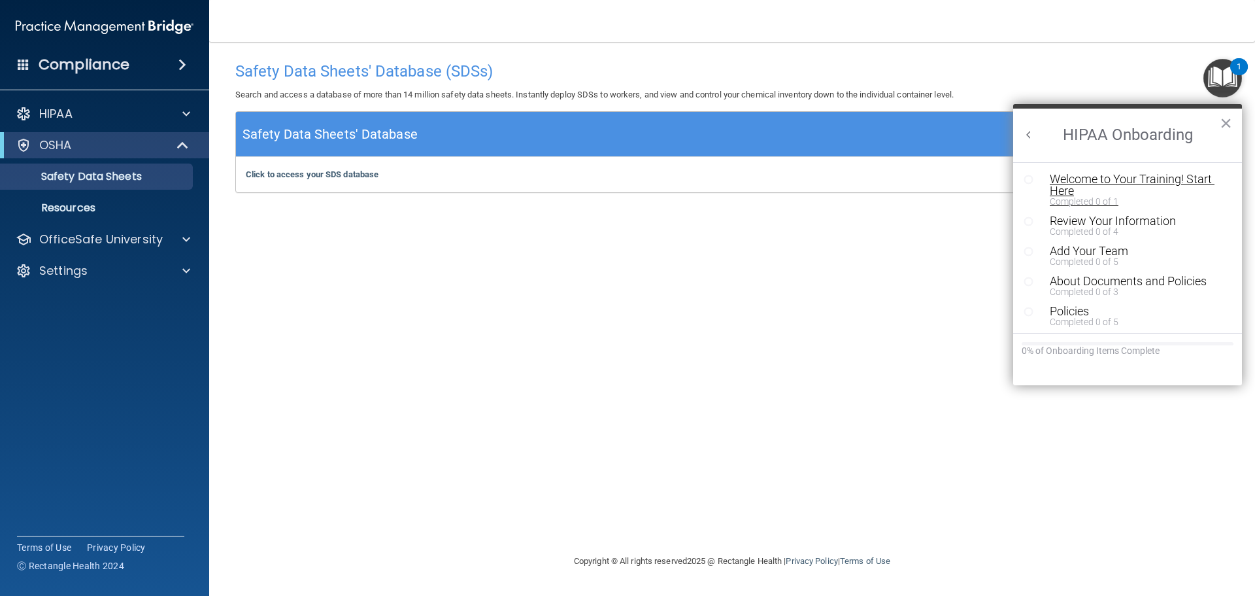
click at [1159, 177] on div "Welcome to Your Training! Start Here" at bounding box center [1132, 185] width 165 height 24
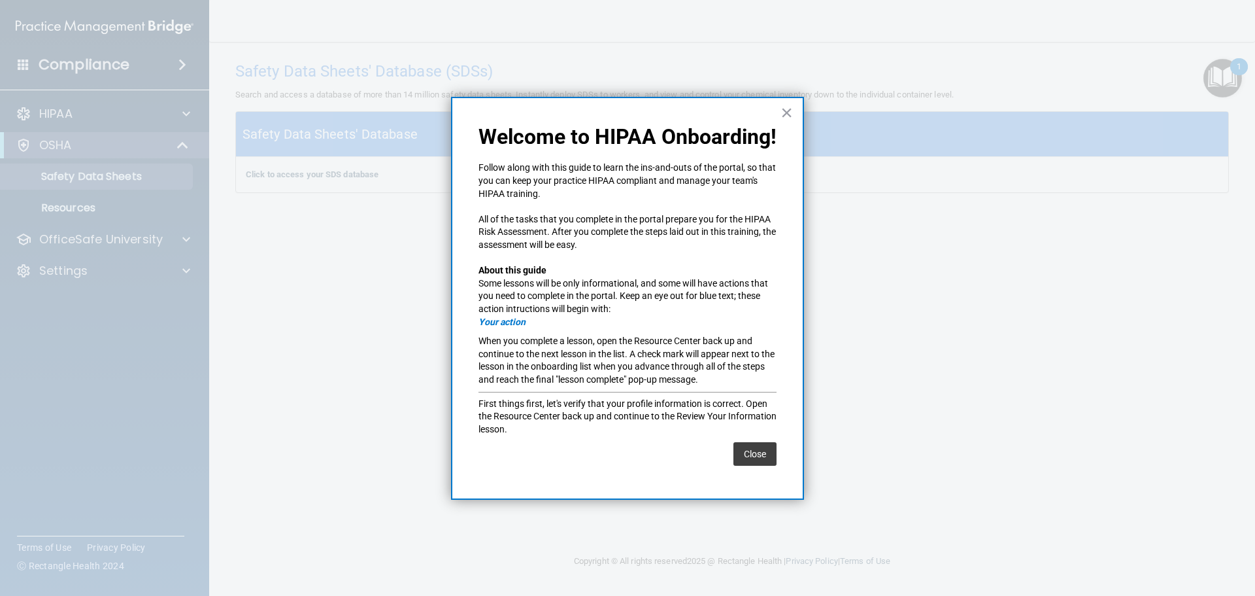
click at [769, 440] on div "Close" at bounding box center [754, 453] width 43 height 37
click at [768, 445] on button "Close" at bounding box center [754, 454] width 43 height 24
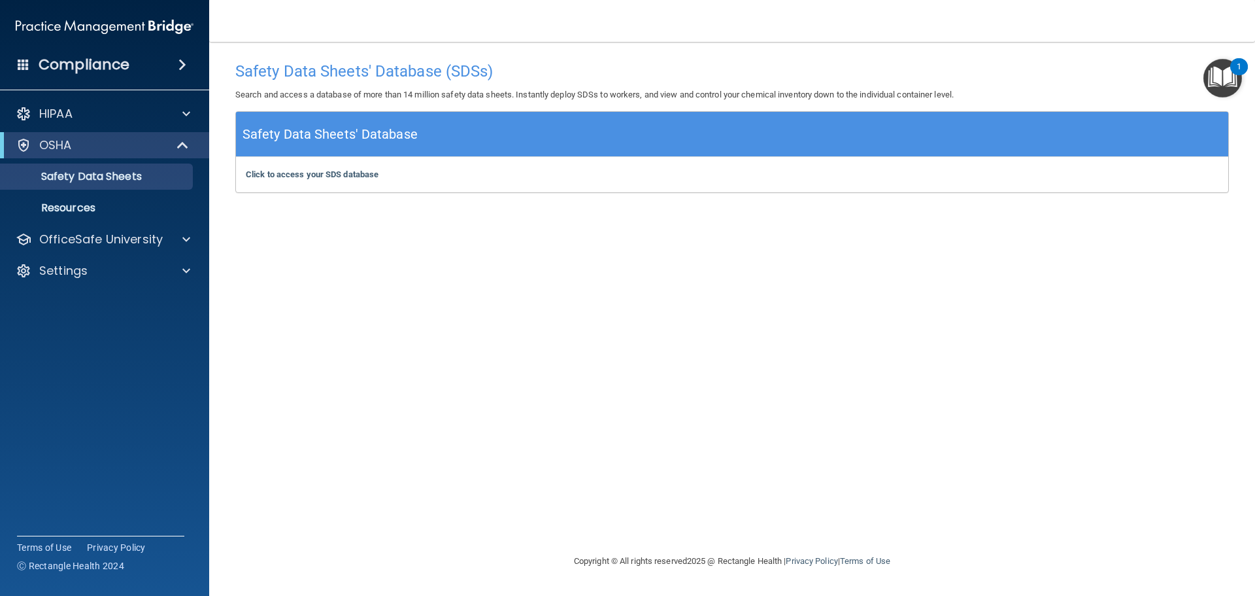
click at [1217, 87] on img "Open Resource Center, 1 new notification" at bounding box center [1223, 78] width 39 height 39
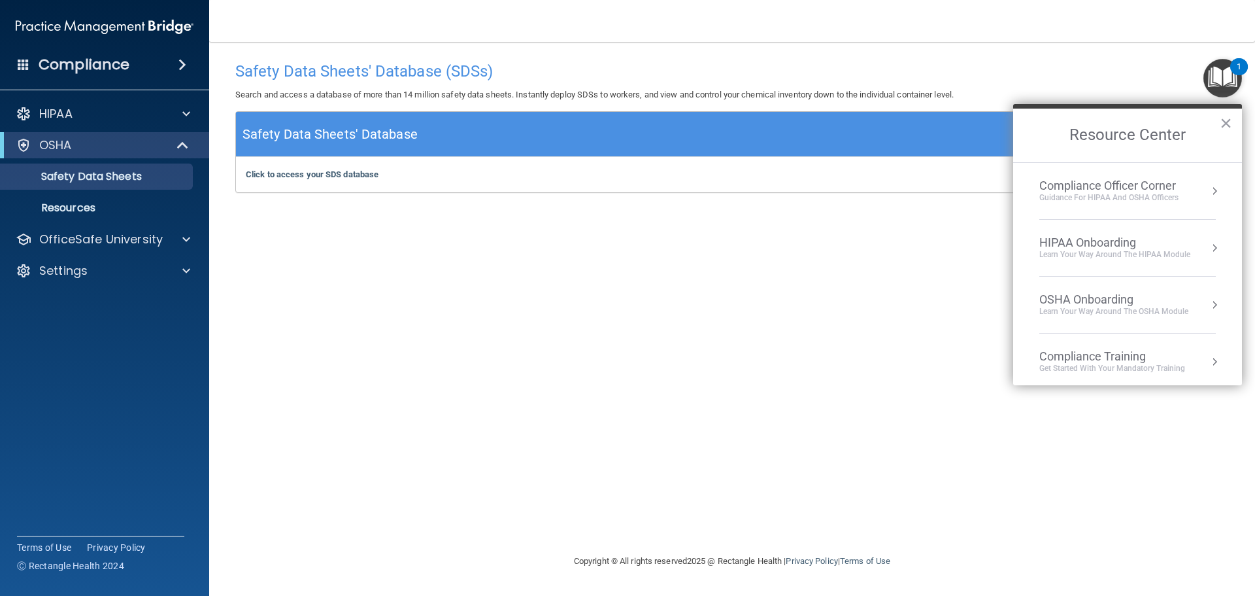
click at [1128, 190] on div "Compliance Officer Corner" at bounding box center [1108, 185] width 139 height 14
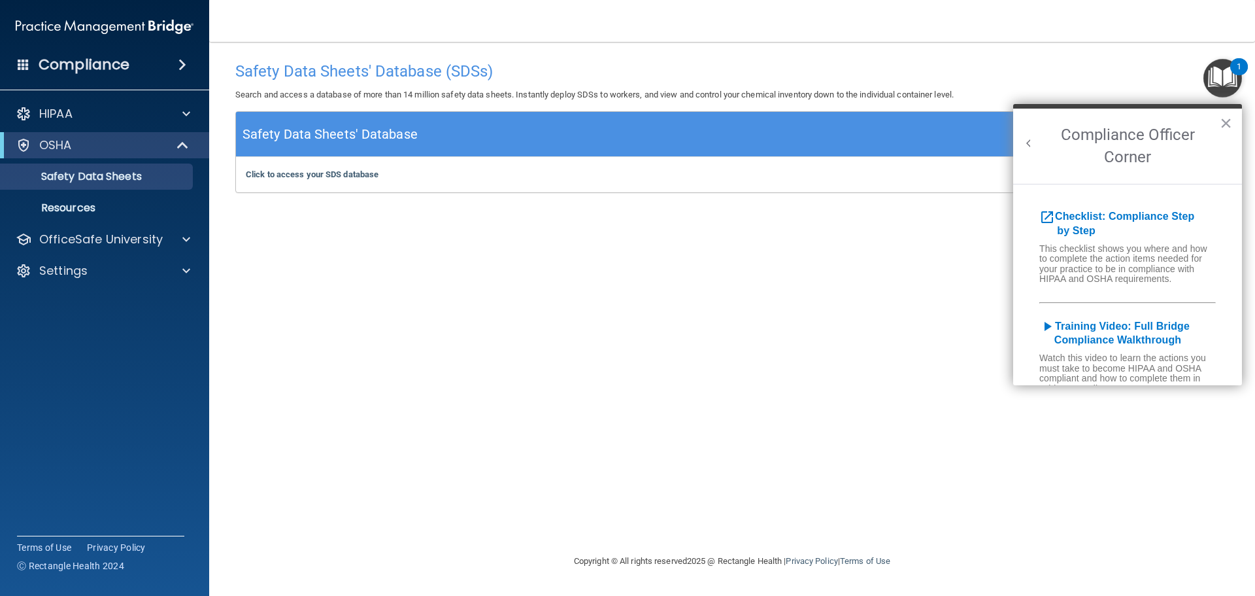
click at [1028, 137] on button "Back to Resource Center Home" at bounding box center [1028, 143] width 13 height 13
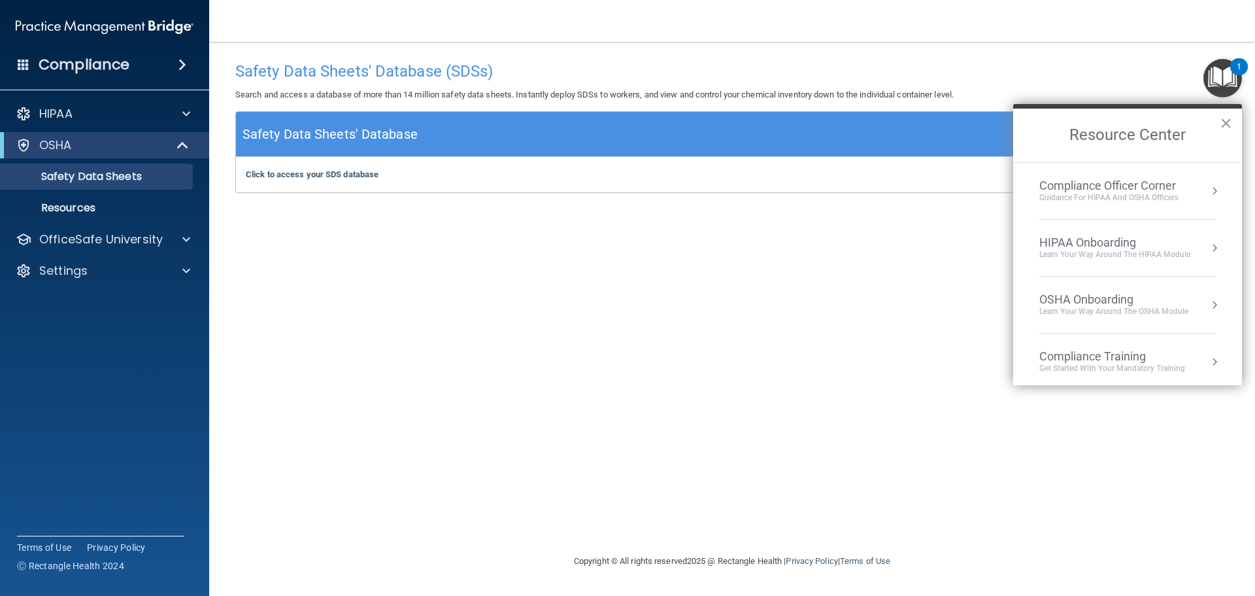
click at [1094, 239] on div "HIPAA Onboarding" at bounding box center [1114, 242] width 151 height 14
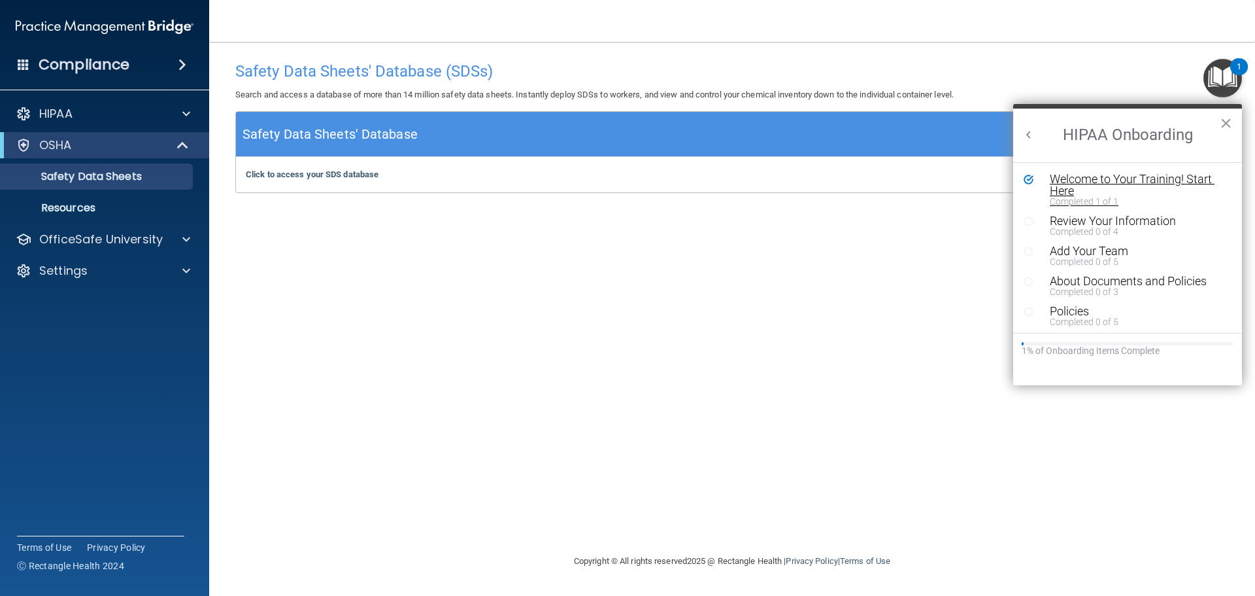
click at [1079, 183] on div "Welcome to Your Training! Start Here" at bounding box center [1132, 185] width 165 height 24
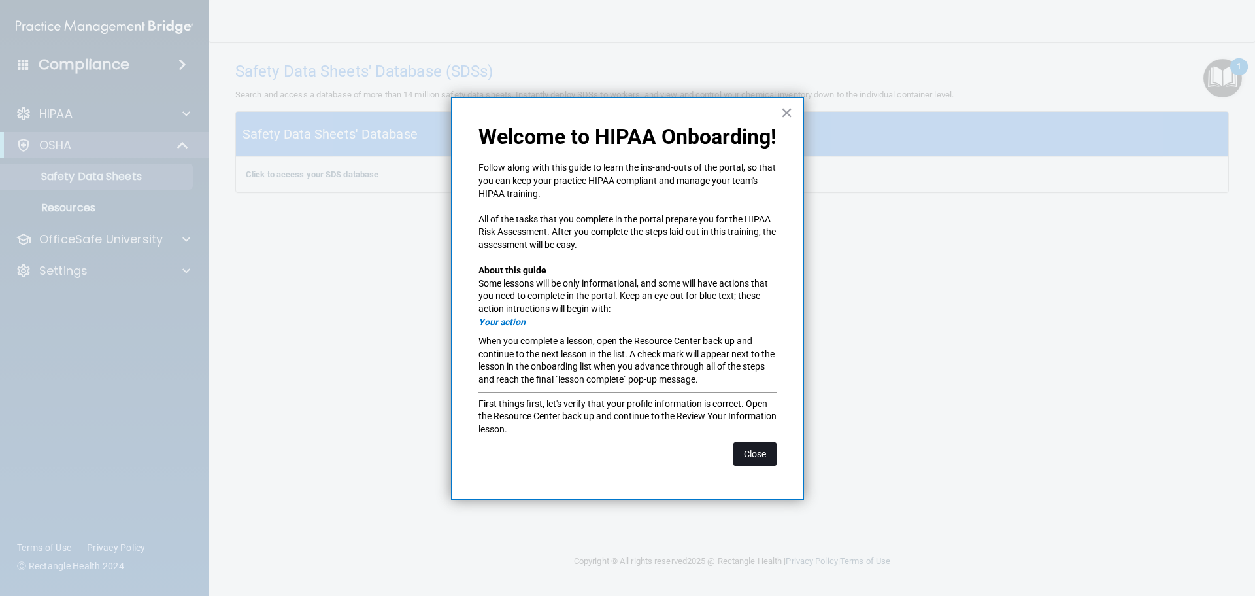
click at [754, 456] on button "Close" at bounding box center [754, 454] width 43 height 24
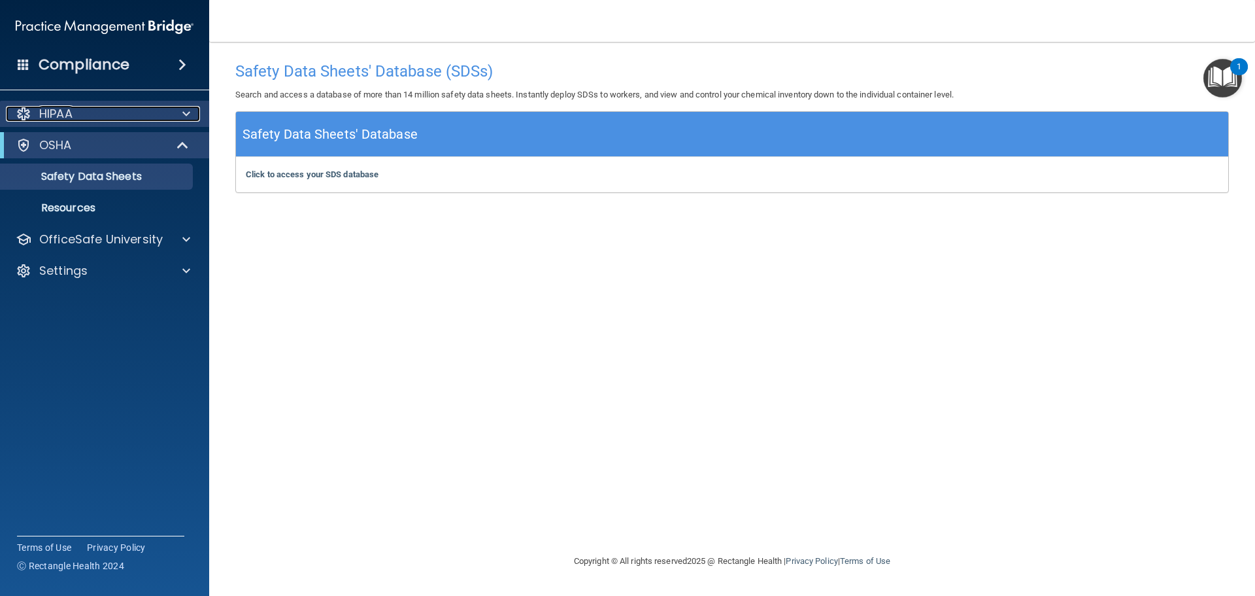
click at [100, 115] on div "HIPAA" at bounding box center [87, 114] width 162 height 16
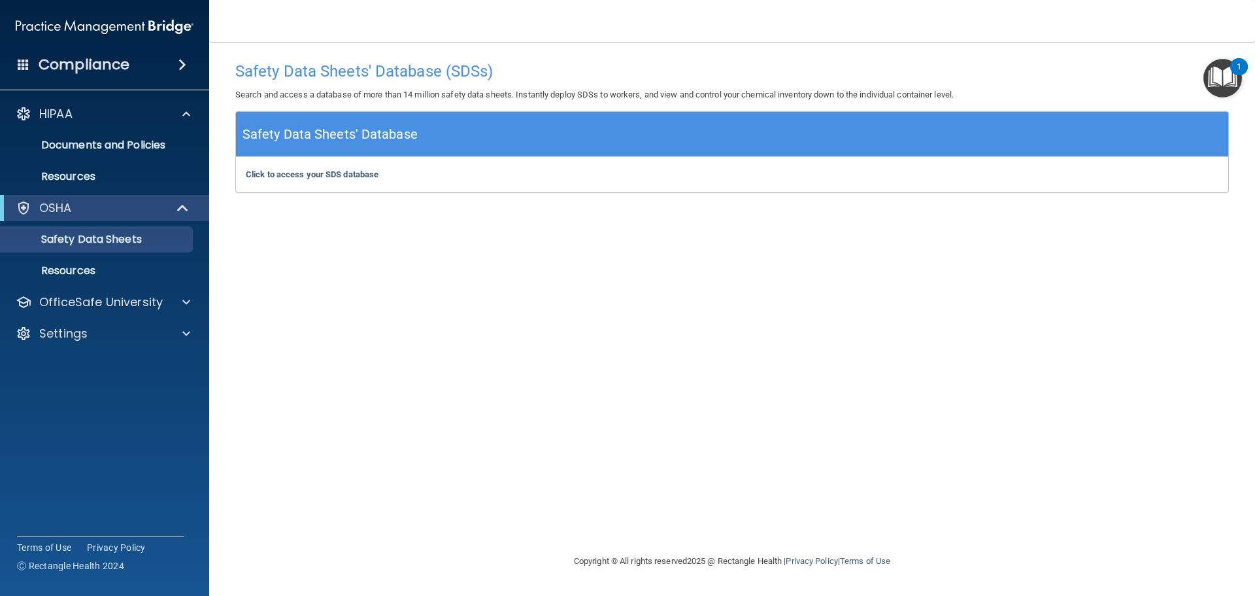
click at [1226, 68] on img "Open Resource Center, 1 new notification" at bounding box center [1223, 78] width 39 height 39
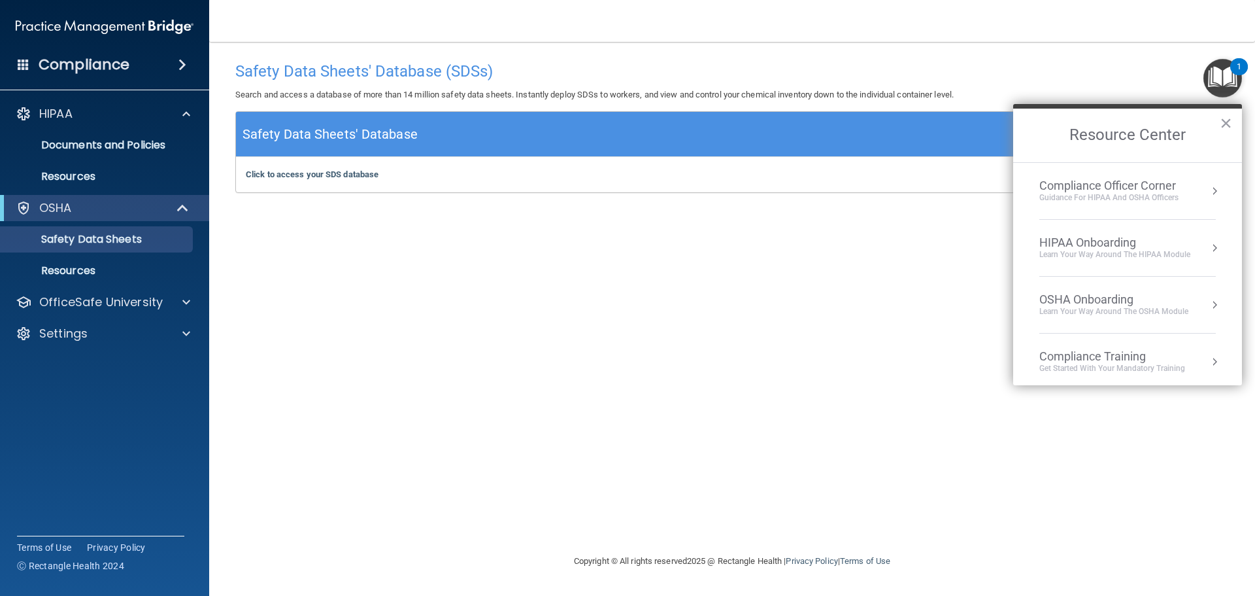
click at [1128, 233] on li "HIPAA Onboarding Learn Your Way around the HIPAA module" at bounding box center [1127, 248] width 177 height 57
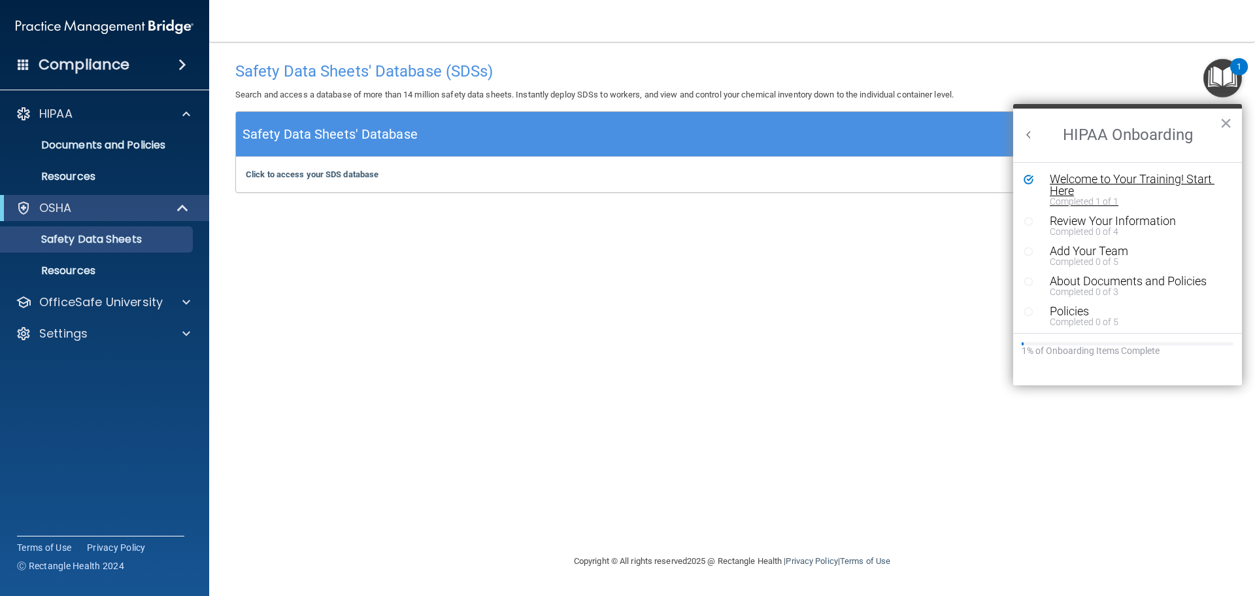
click at [1083, 182] on div "Welcome to Your Training! Start Here" at bounding box center [1132, 185] width 165 height 24
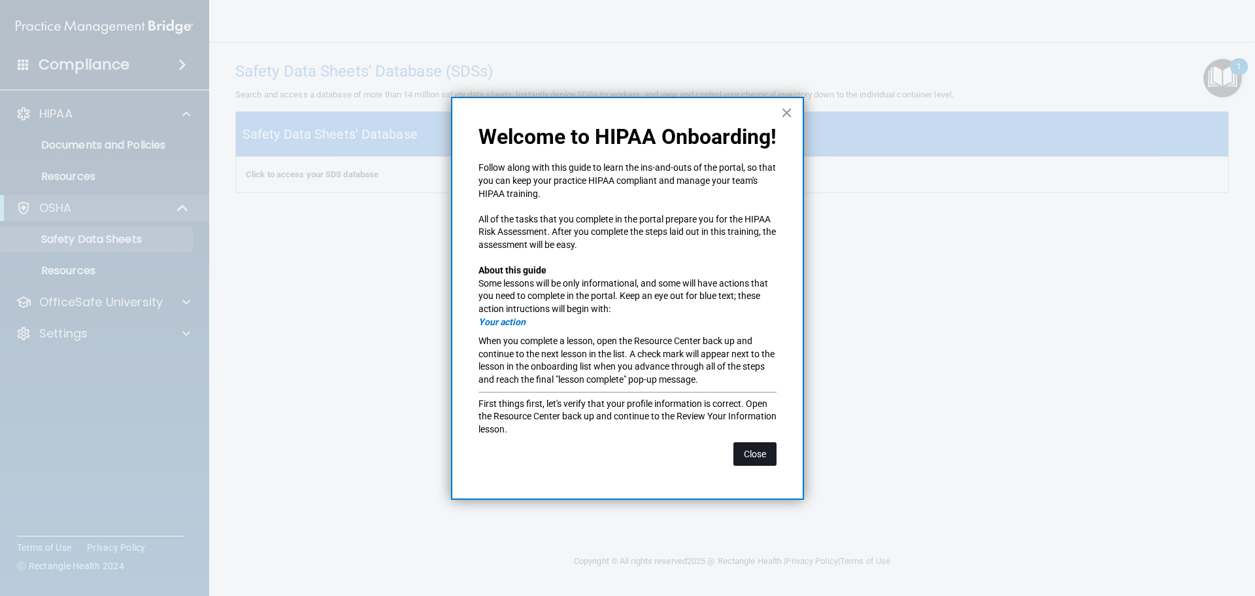
click at [758, 456] on button "Close" at bounding box center [754, 454] width 43 height 24
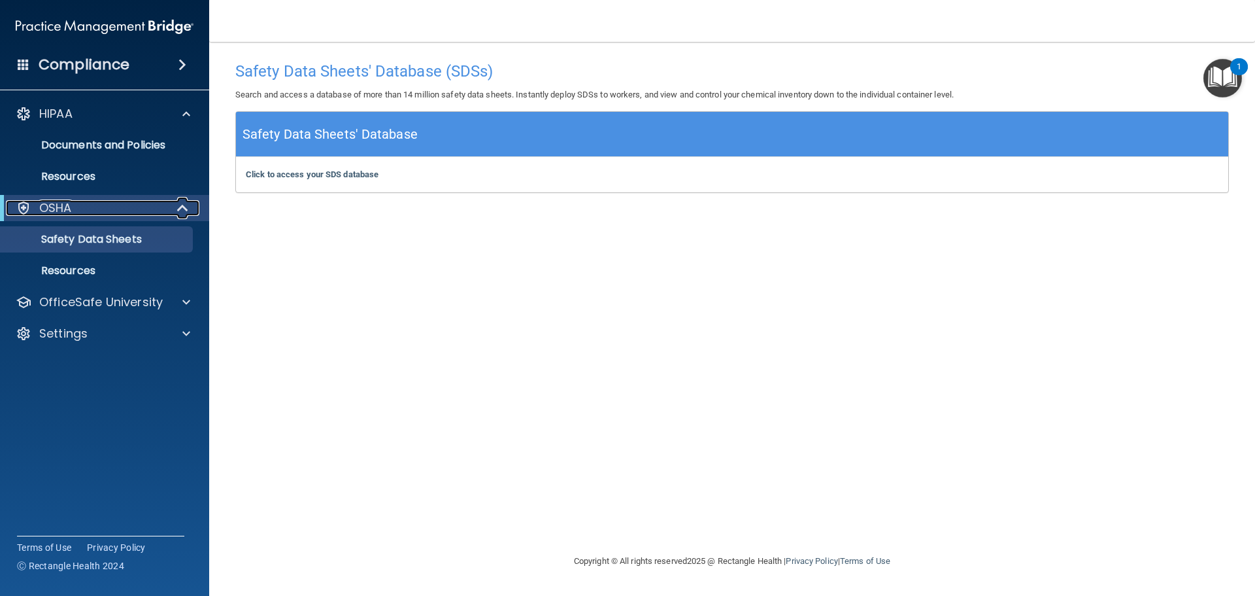
click at [176, 203] on div at bounding box center [183, 208] width 32 height 16
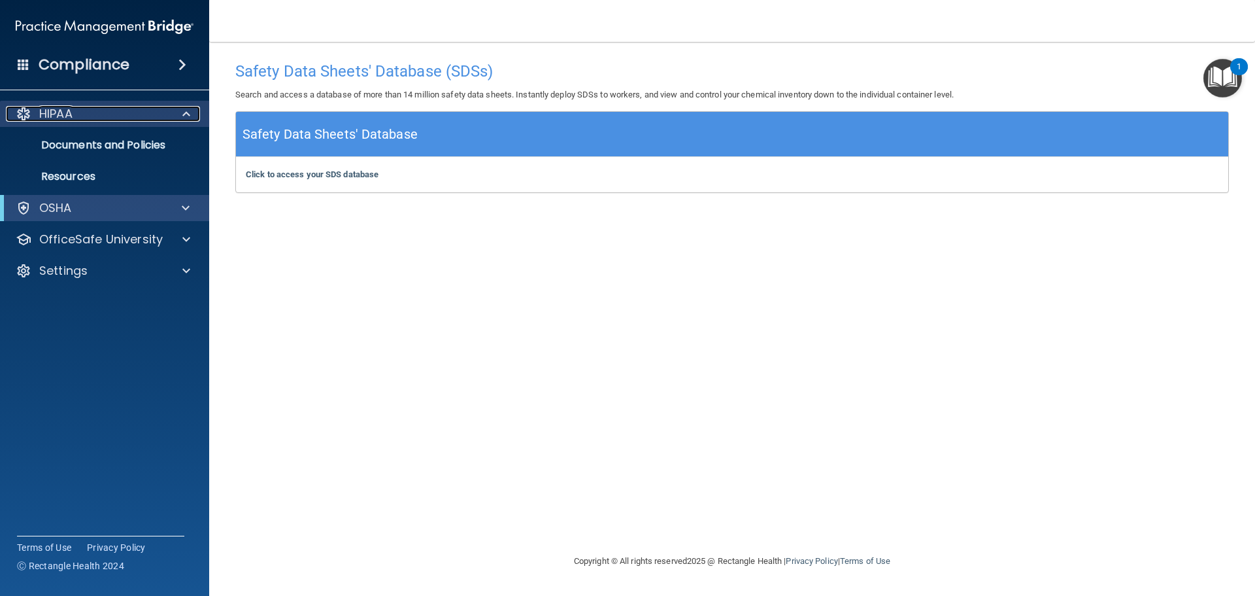
click at [141, 114] on div "HIPAA" at bounding box center [87, 114] width 162 height 16
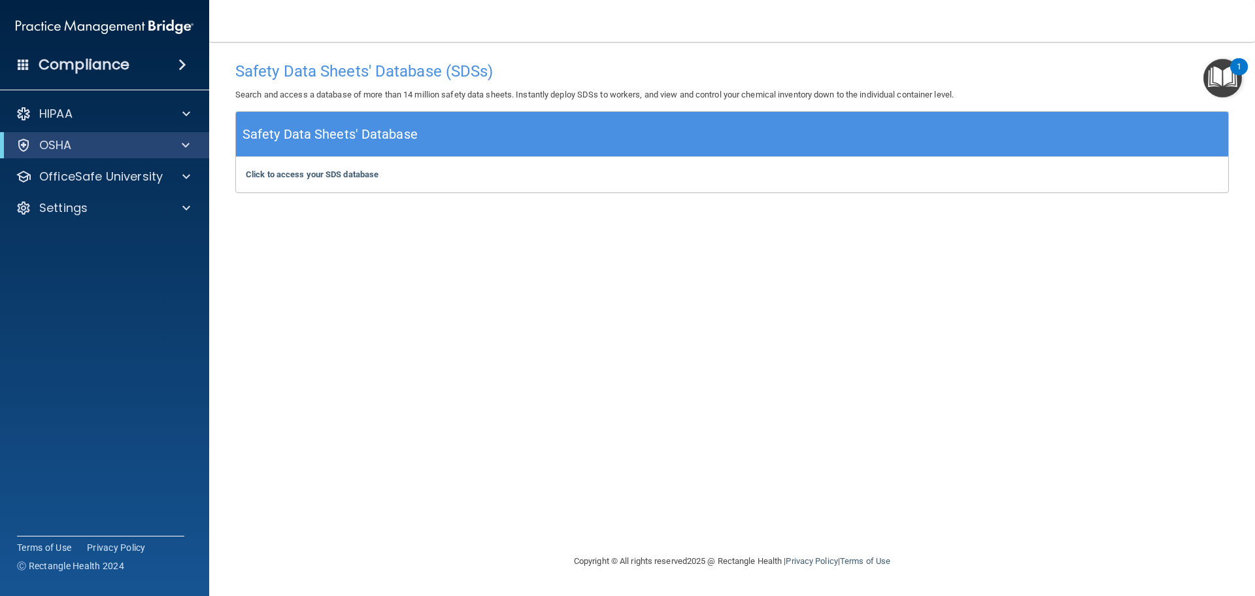
click at [145, 61] on div "Compliance" at bounding box center [104, 64] width 209 height 29
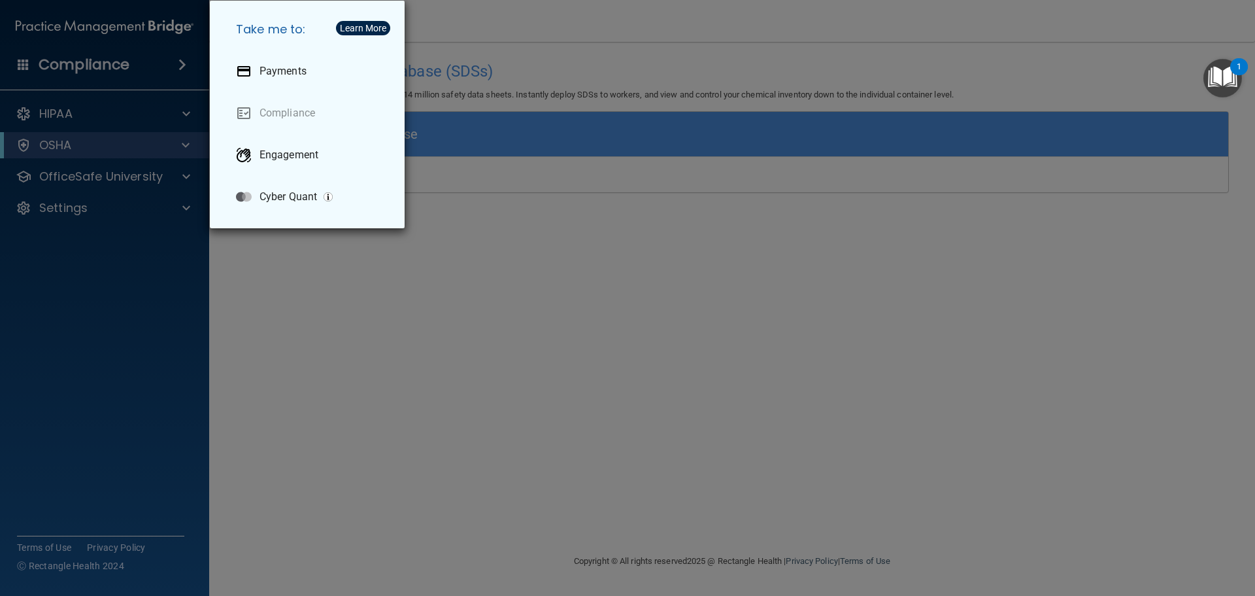
drag, startPoint x: 356, startPoint y: 295, endPoint x: 211, endPoint y: 198, distance: 174.4
click at [356, 294] on div "Take me to: Payments Compliance Engagement Cyber Quant" at bounding box center [627, 298] width 1255 height 596
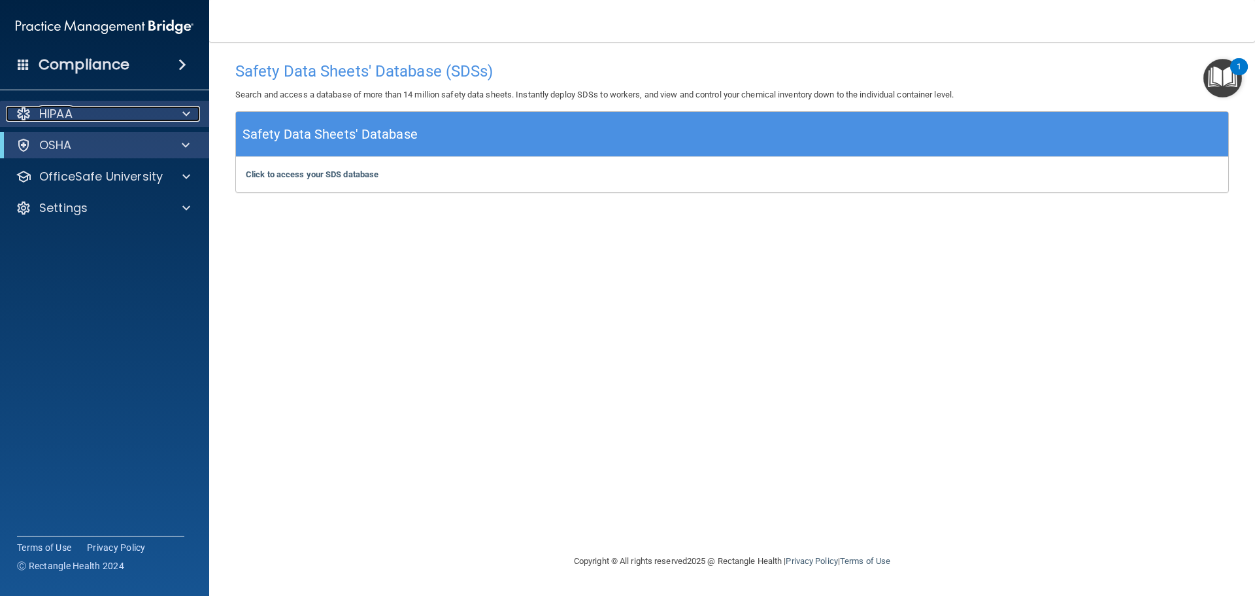
click at [77, 109] on div "HIPAA" at bounding box center [87, 114] width 162 height 16
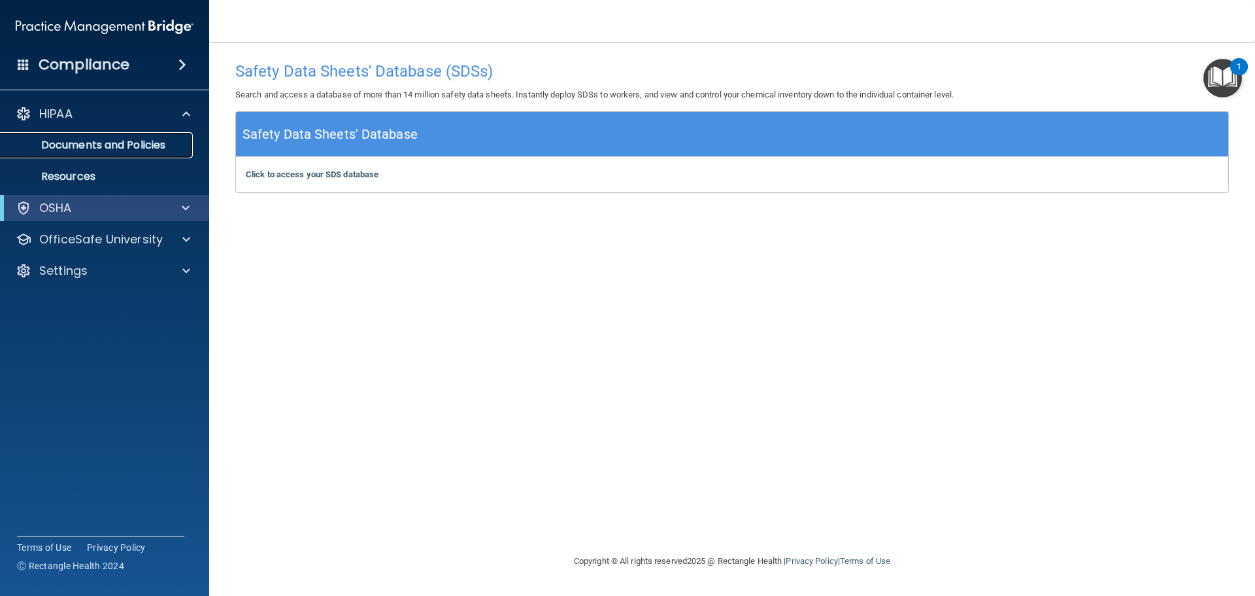
click at [114, 143] on p "Documents and Policies" at bounding box center [97, 145] width 178 height 13
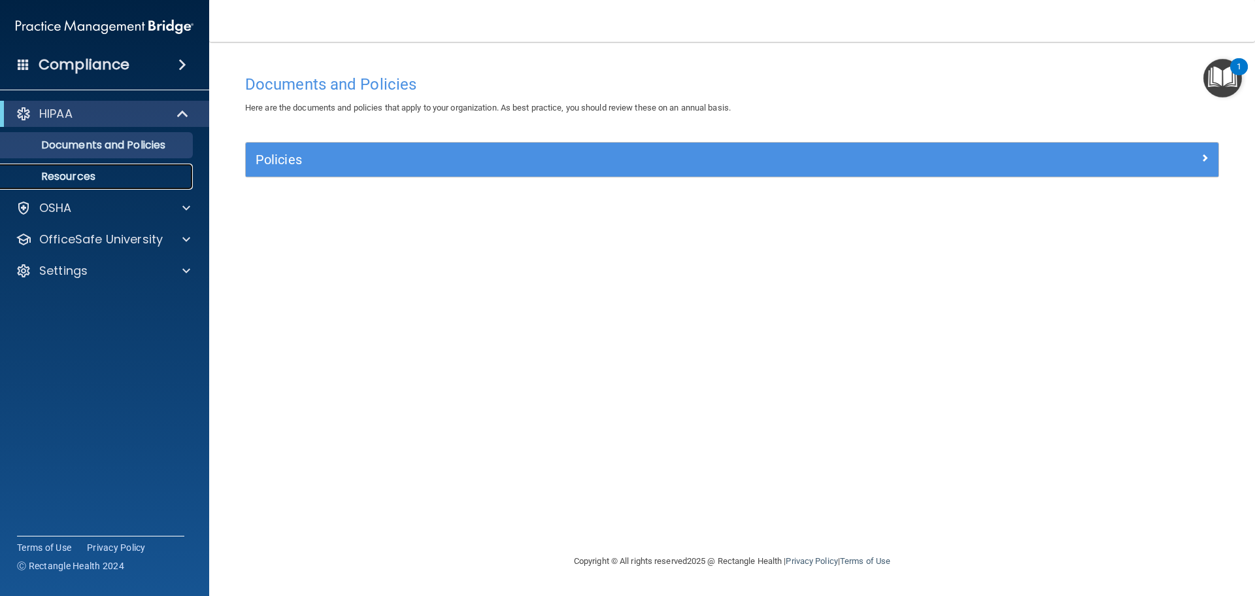
click at [97, 169] on link "Resources" at bounding box center [90, 176] width 206 height 26
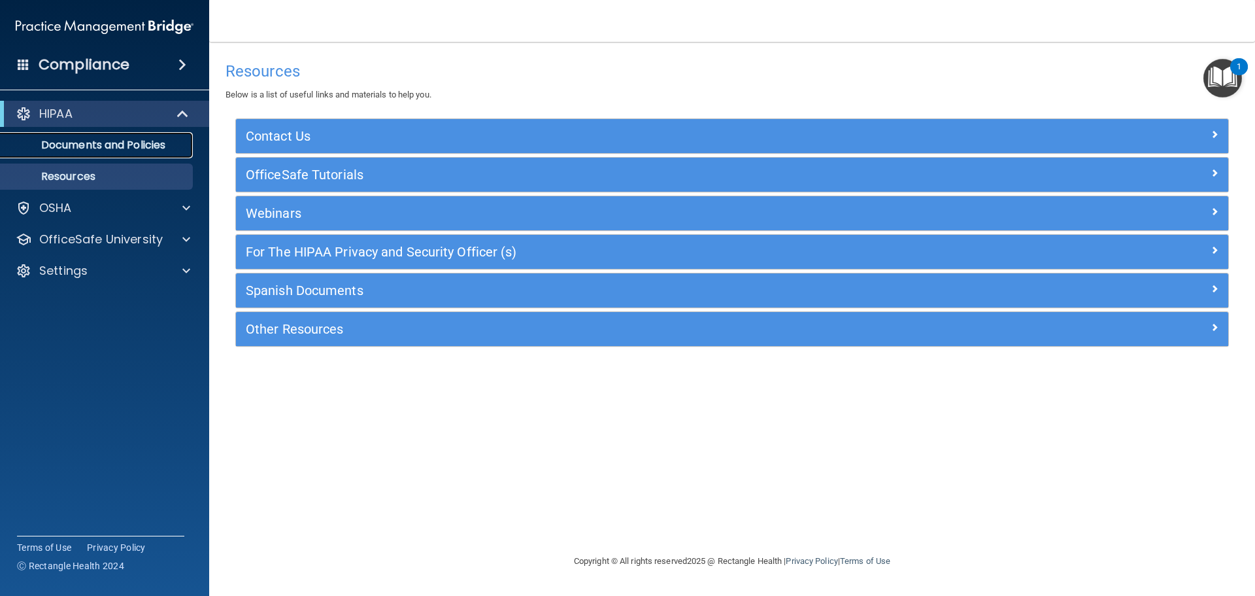
click at [119, 136] on link "Documents and Policies" at bounding box center [90, 145] width 206 height 26
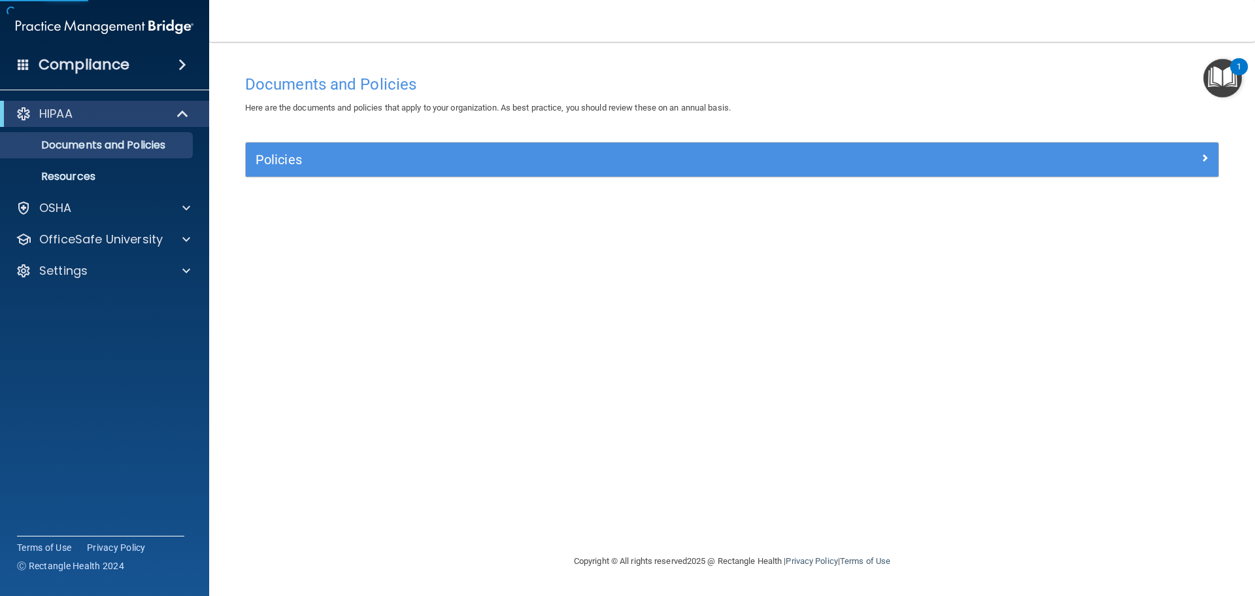
click at [1232, 91] on img "Open Resource Center, 1 new notification" at bounding box center [1223, 78] width 39 height 39
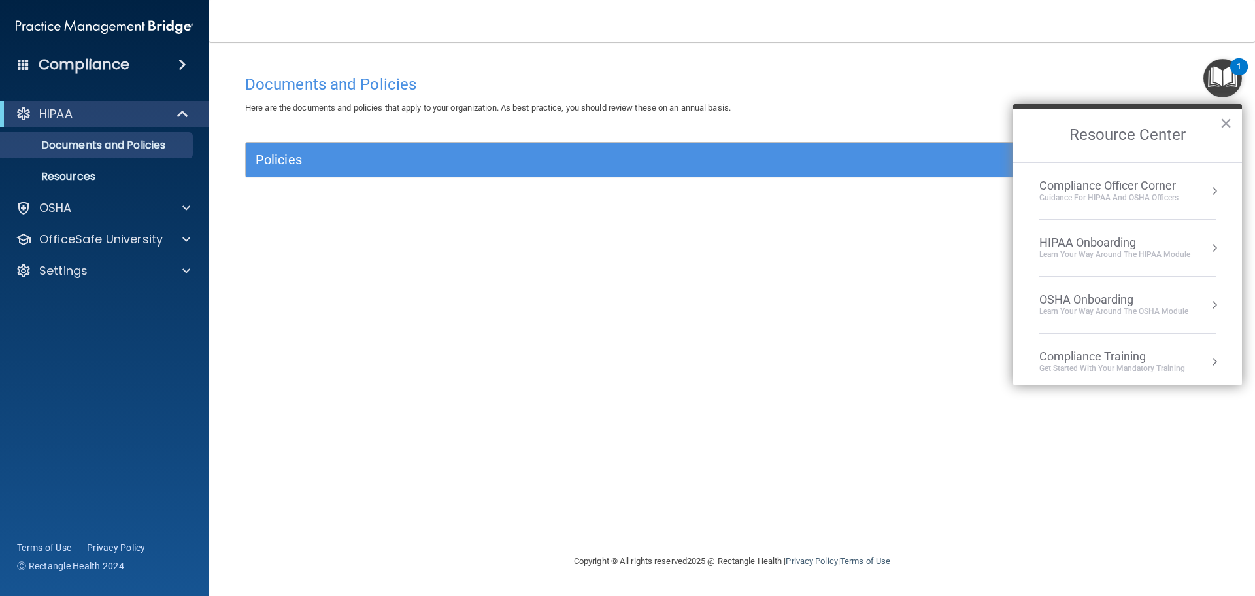
click at [1110, 252] on div "Learn Your Way around the HIPAA module" at bounding box center [1114, 254] width 151 height 11
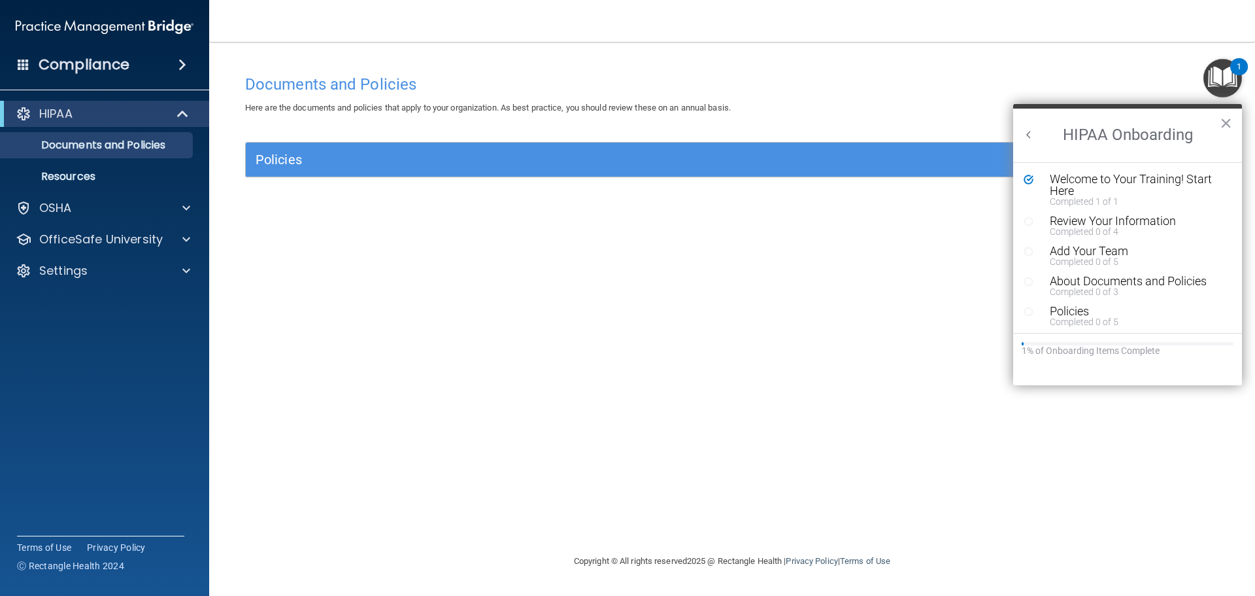
click at [1032, 222] on circle "Resource Center" at bounding box center [1029, 221] width 8 height 8
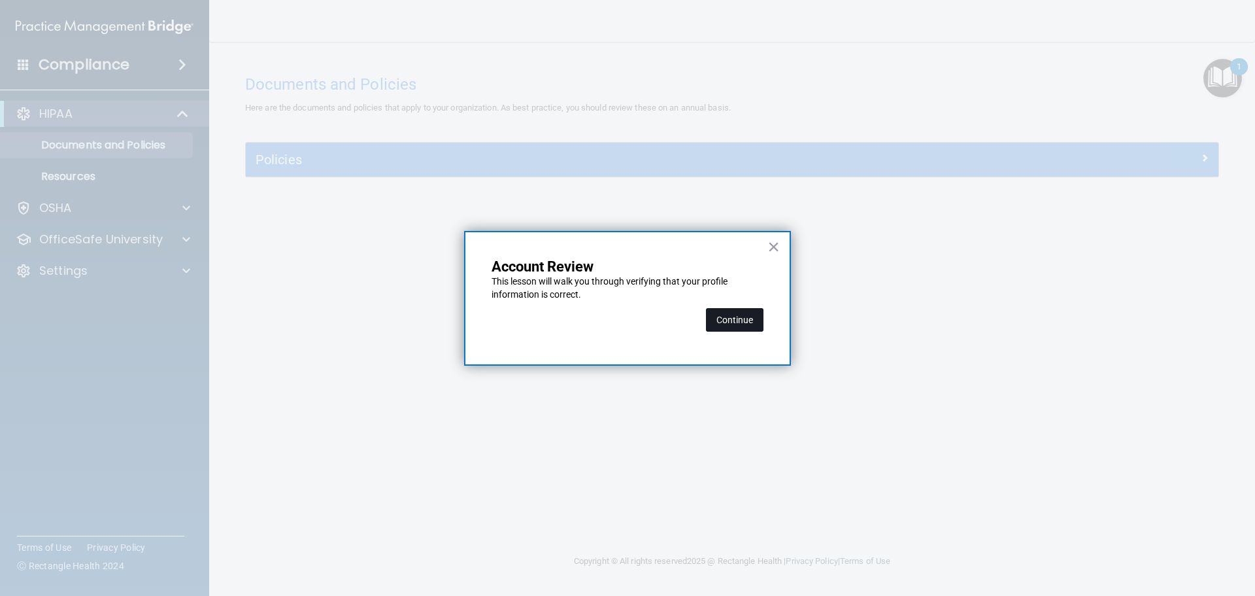
click at [754, 323] on button "Continue" at bounding box center [735, 320] width 58 height 24
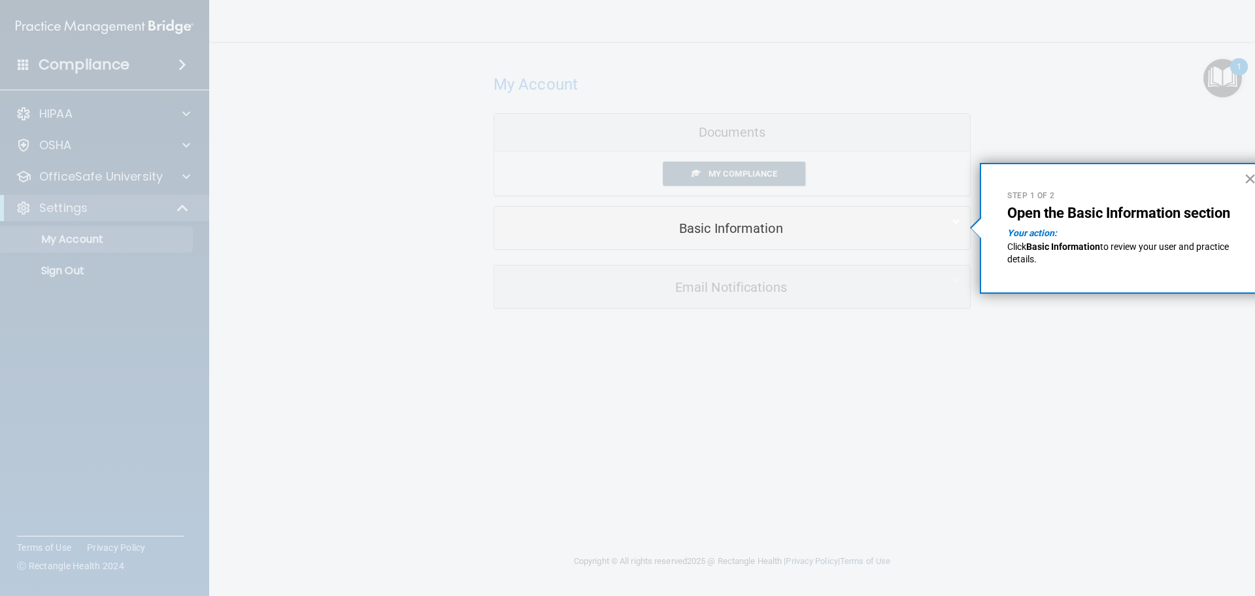
click at [1247, 175] on button "×" at bounding box center [1250, 178] width 12 height 21
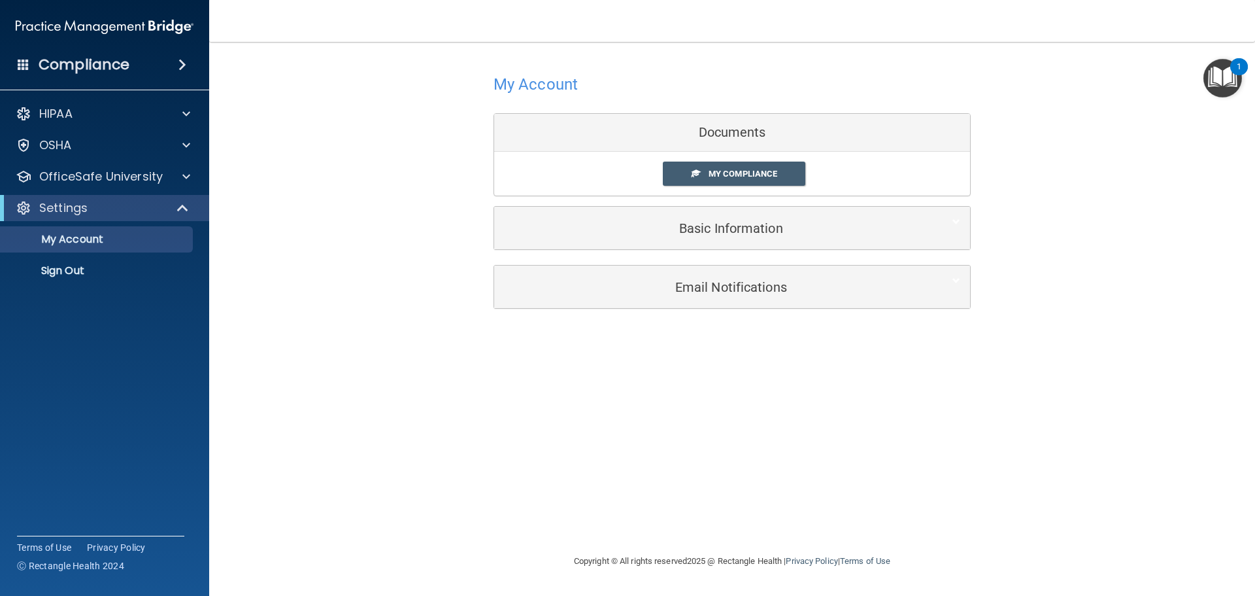
click at [1232, 78] on img "Open Resource Center, 1 new notification" at bounding box center [1223, 78] width 39 height 39
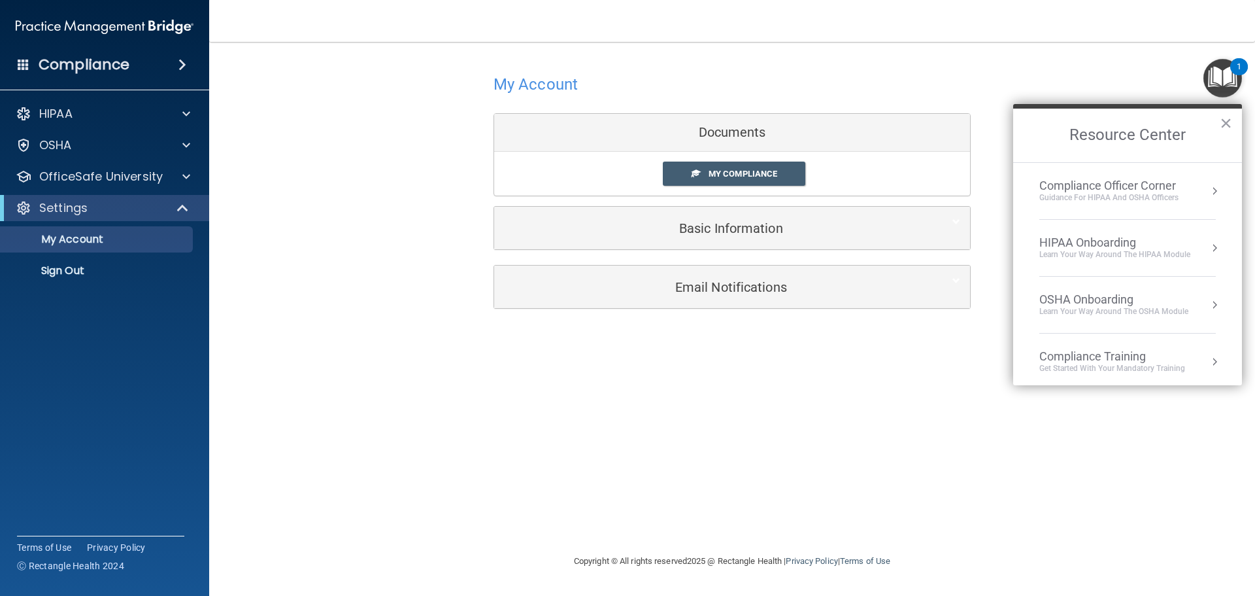
click at [1137, 258] on div "Learn Your Way around the HIPAA module" at bounding box center [1114, 254] width 151 height 11
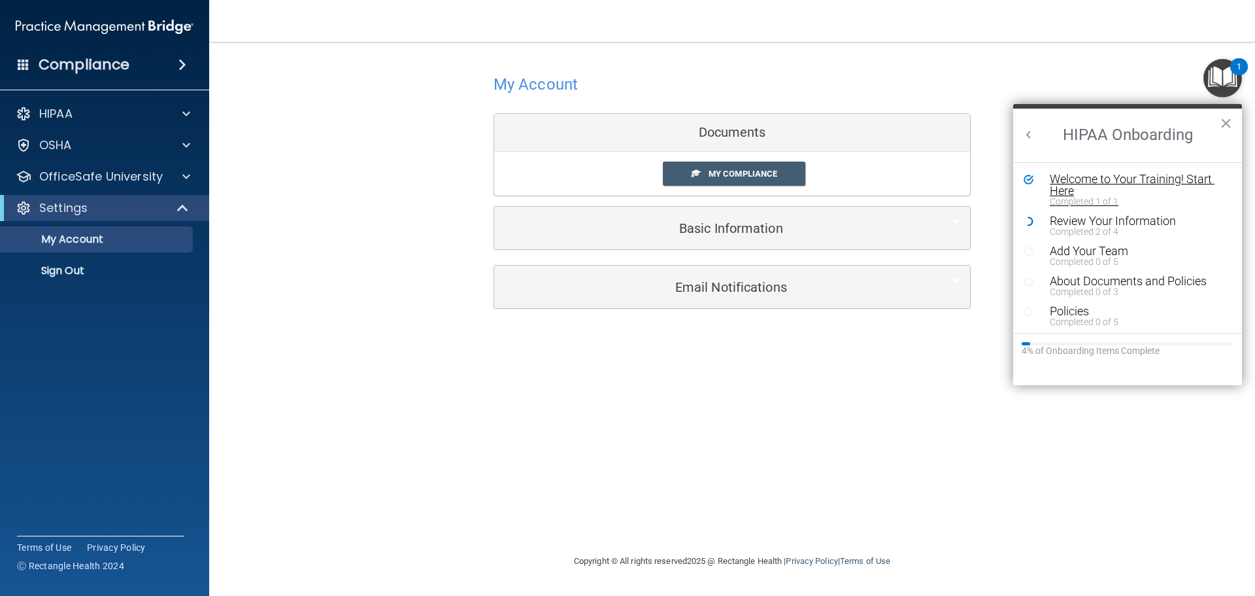
click at [1070, 180] on div "Welcome to Your Training! Start Here" at bounding box center [1132, 185] width 165 height 24
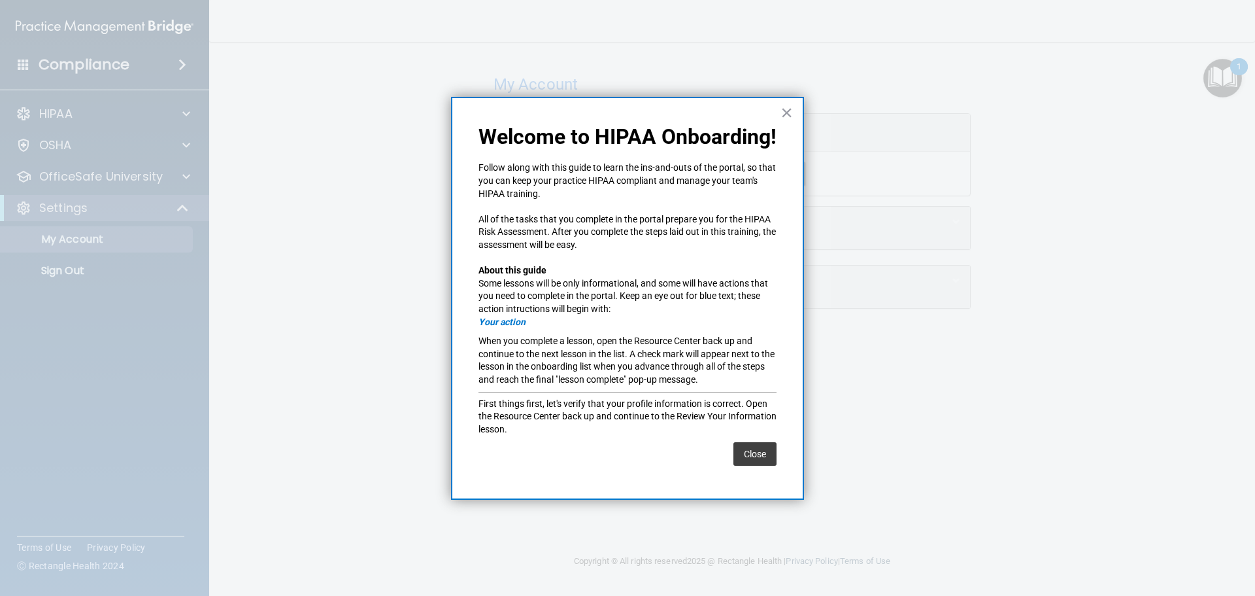
click at [793, 112] on div "× Welcome to HIPAA Onboarding! Follow along with this guide to learn the ins-an…" at bounding box center [627, 298] width 353 height 403
click at [787, 114] on button "×" at bounding box center [787, 112] width 12 height 21
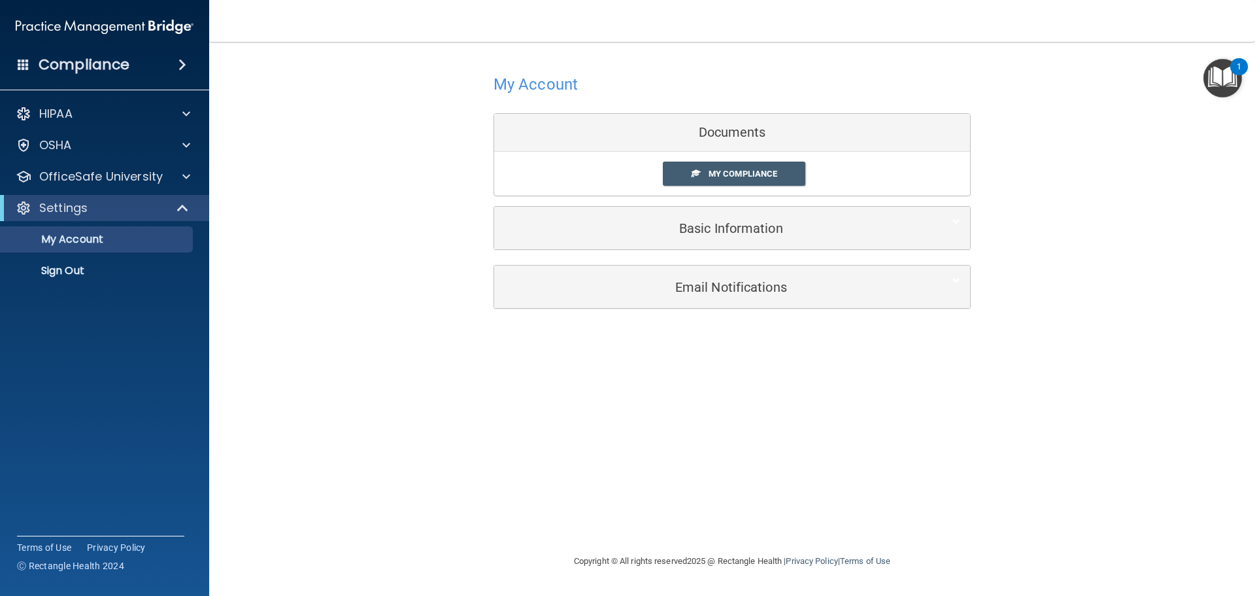
click at [1223, 77] on img "Open Resource Center, 1 new notification" at bounding box center [1223, 78] width 39 height 39
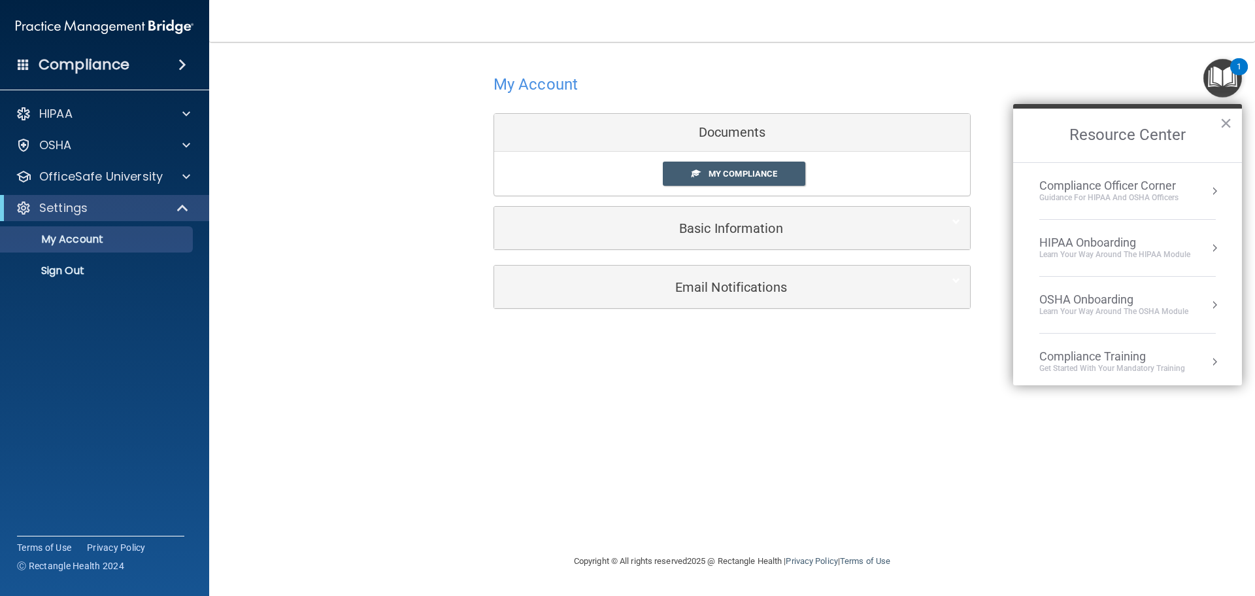
click at [1111, 238] on div "HIPAA Onboarding" at bounding box center [1114, 242] width 151 height 14
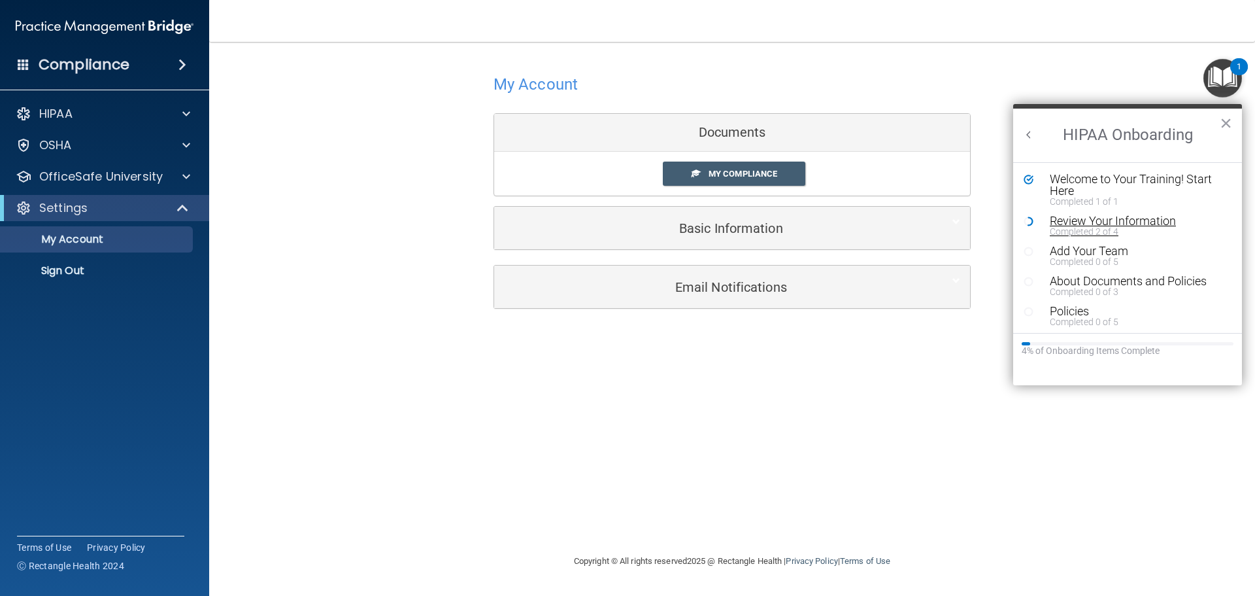
click at [1087, 227] on div "Completed 2 of 4" at bounding box center [1132, 231] width 165 height 9
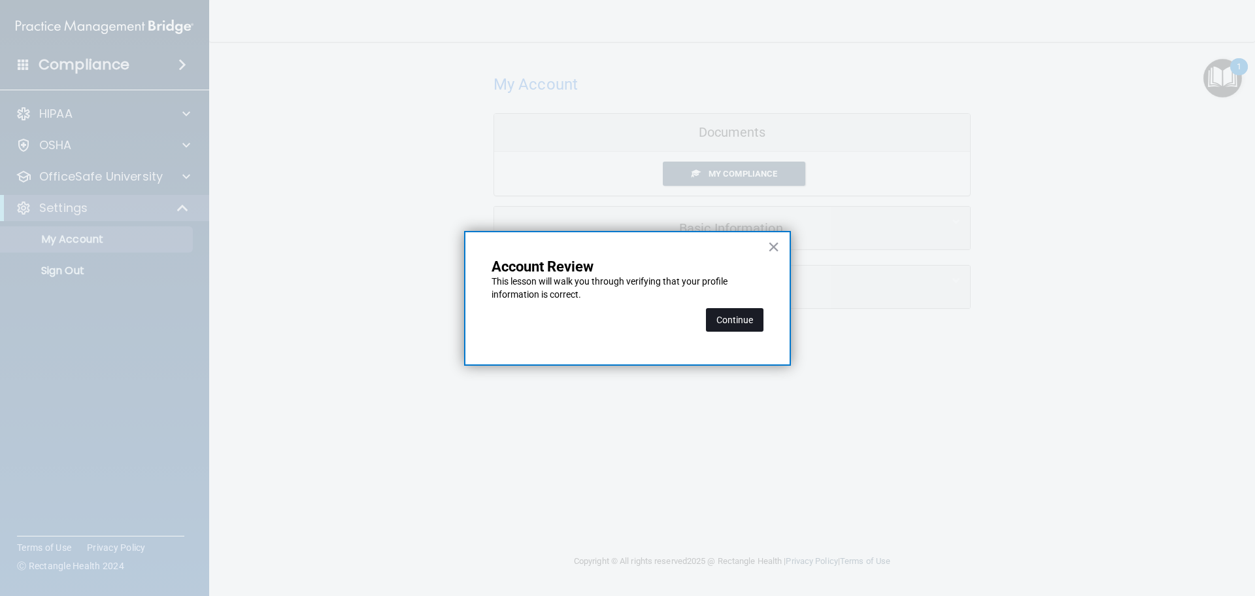
click at [725, 312] on button "Continue" at bounding box center [735, 320] width 58 height 24
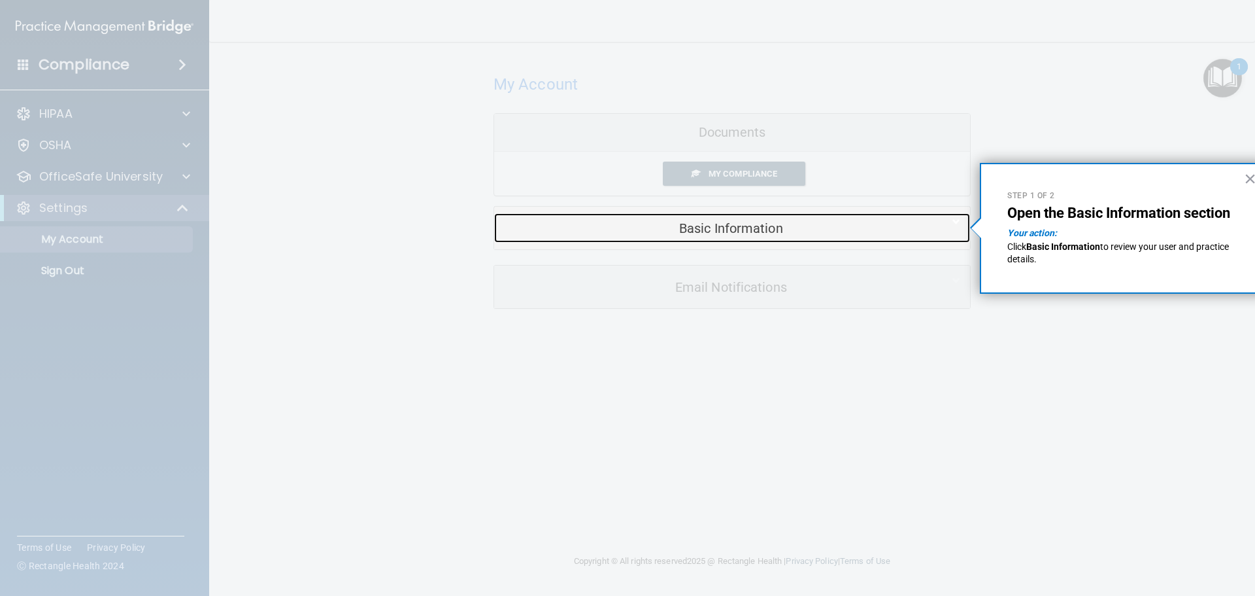
click at [698, 233] on h5 "Basic Information" at bounding box center [712, 228] width 416 height 14
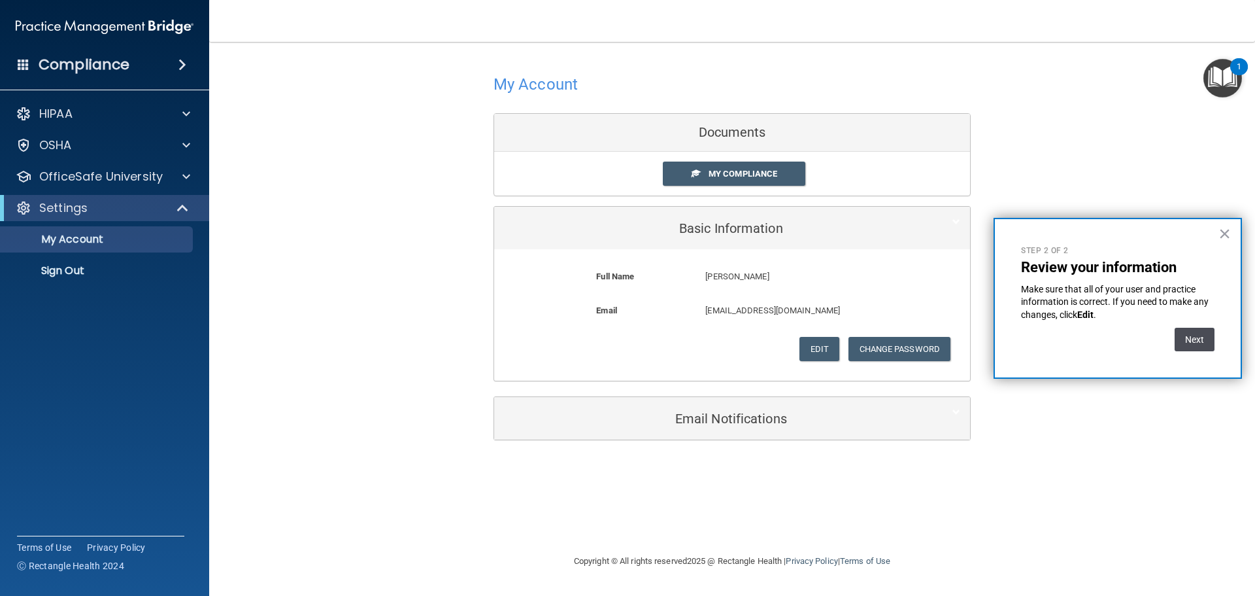
click at [1181, 340] on button "Next" at bounding box center [1195, 340] width 40 height 24
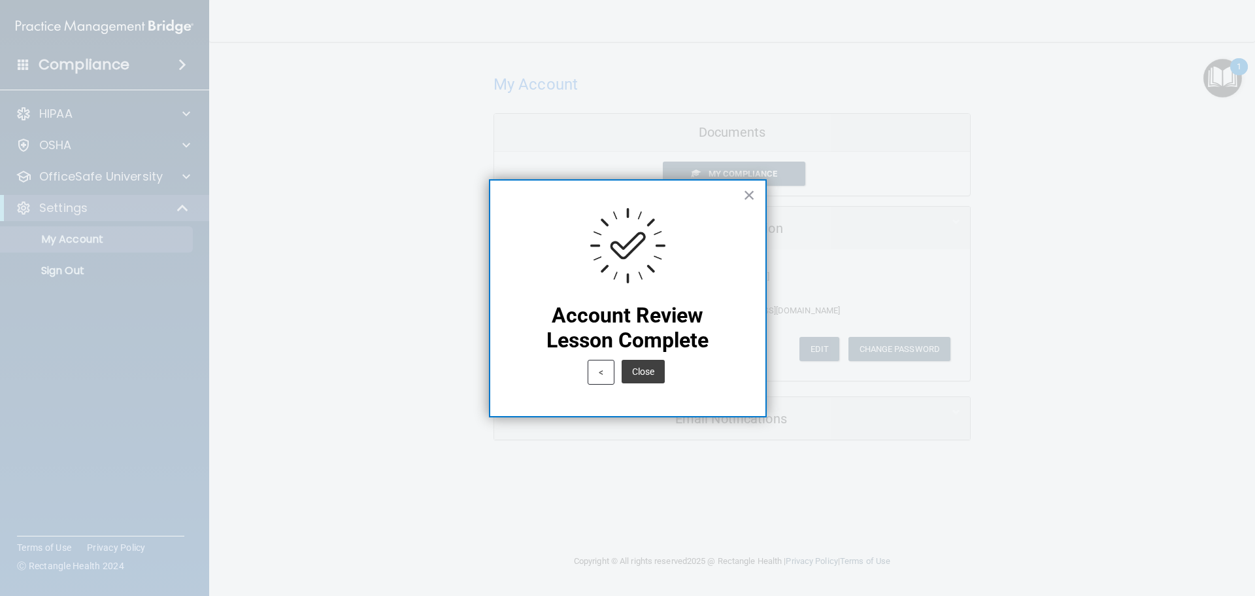
click at [641, 362] on button "Close" at bounding box center [643, 372] width 43 height 24
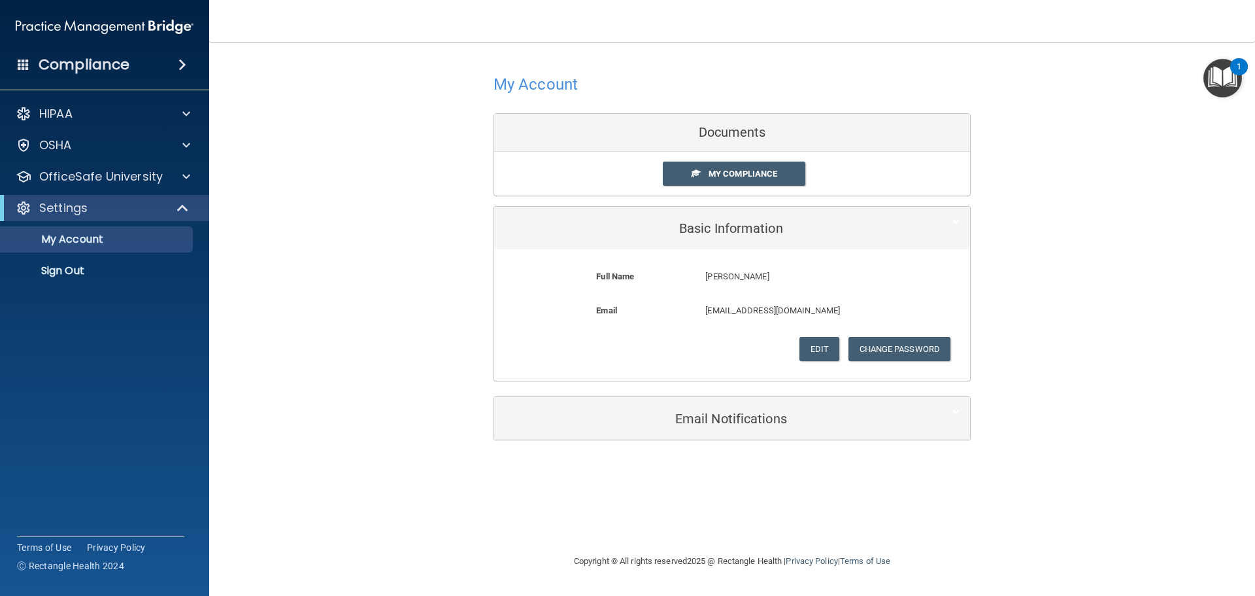
click at [1211, 78] on img "Open Resource Center, 1 new notification" at bounding box center [1223, 78] width 39 height 39
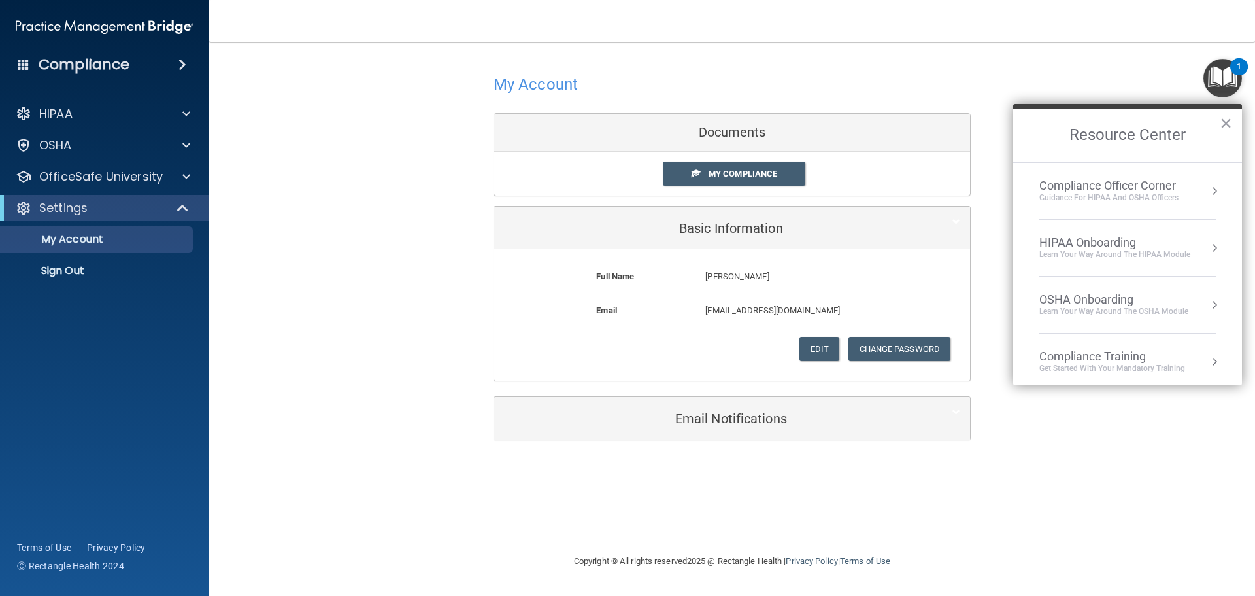
click at [1167, 243] on div "HIPAA Onboarding" at bounding box center [1114, 242] width 151 height 14
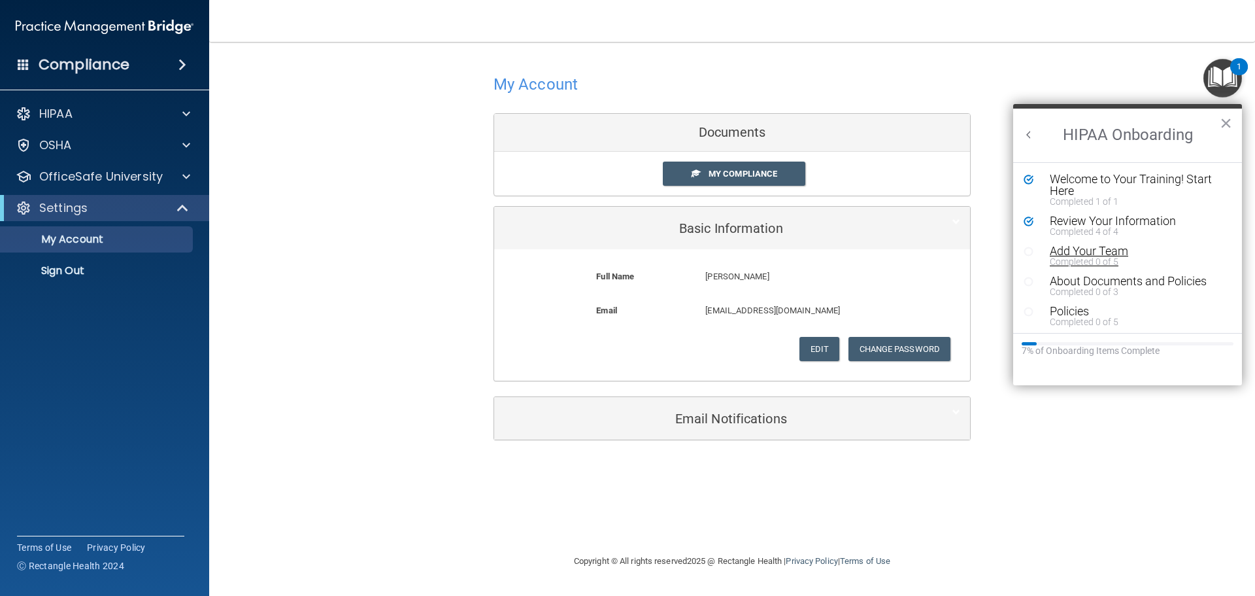
click at [1094, 248] on div "Add Your Team" at bounding box center [1132, 251] width 165 height 12
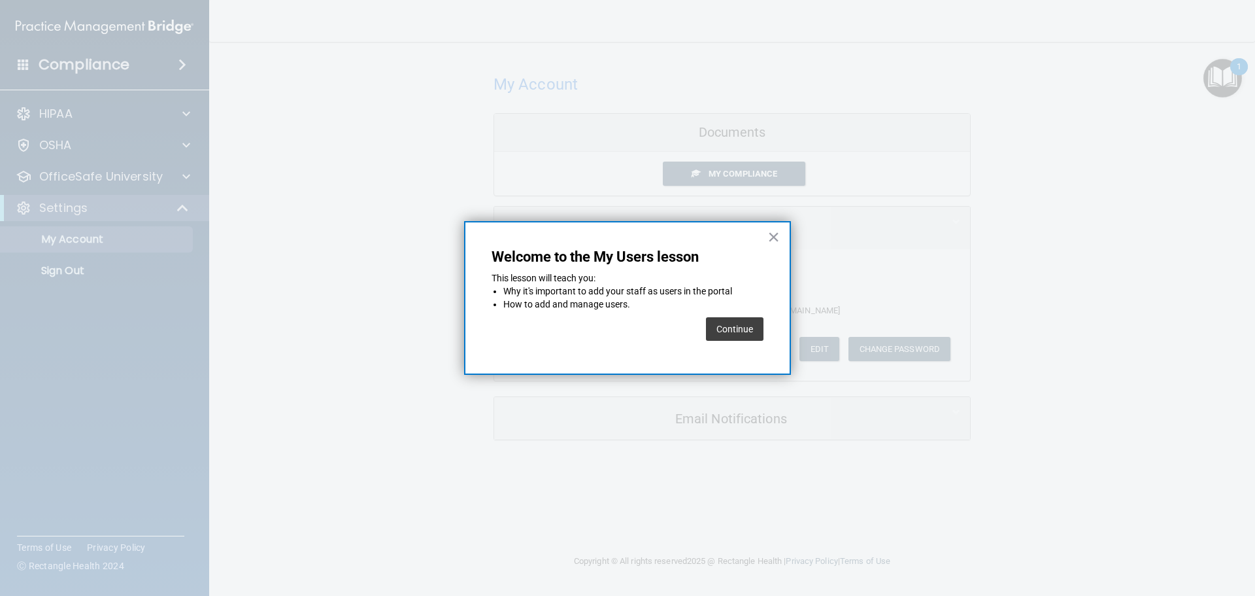
click at [718, 328] on button "Continue" at bounding box center [735, 329] width 58 height 24
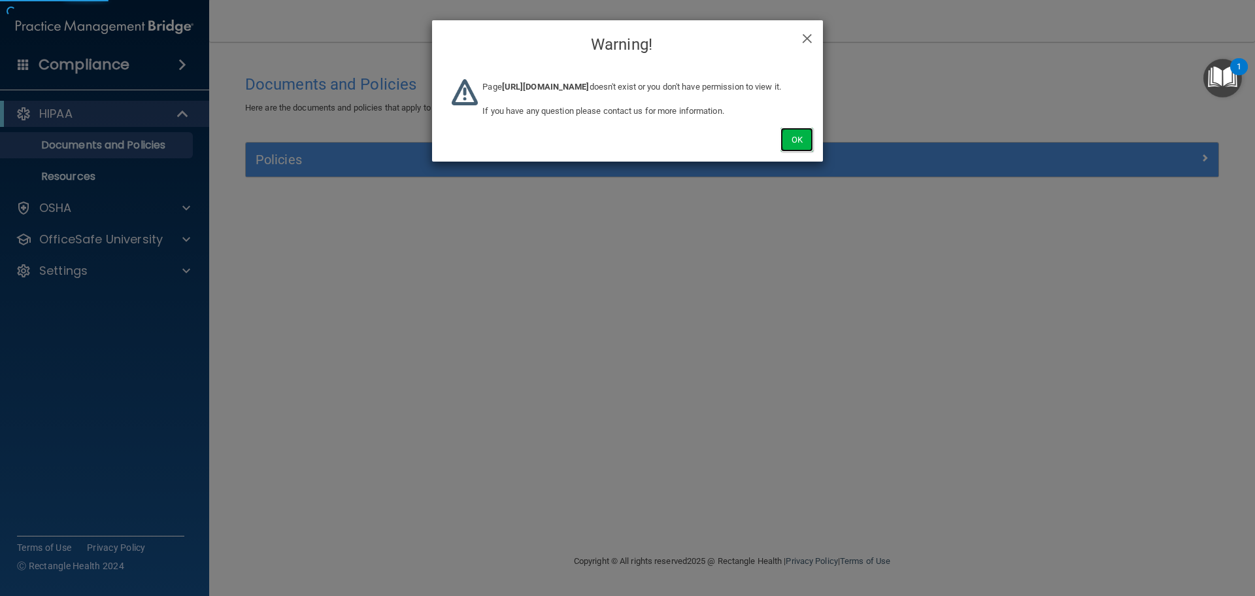
click at [795, 152] on button "Ok" at bounding box center [797, 139] width 33 height 24
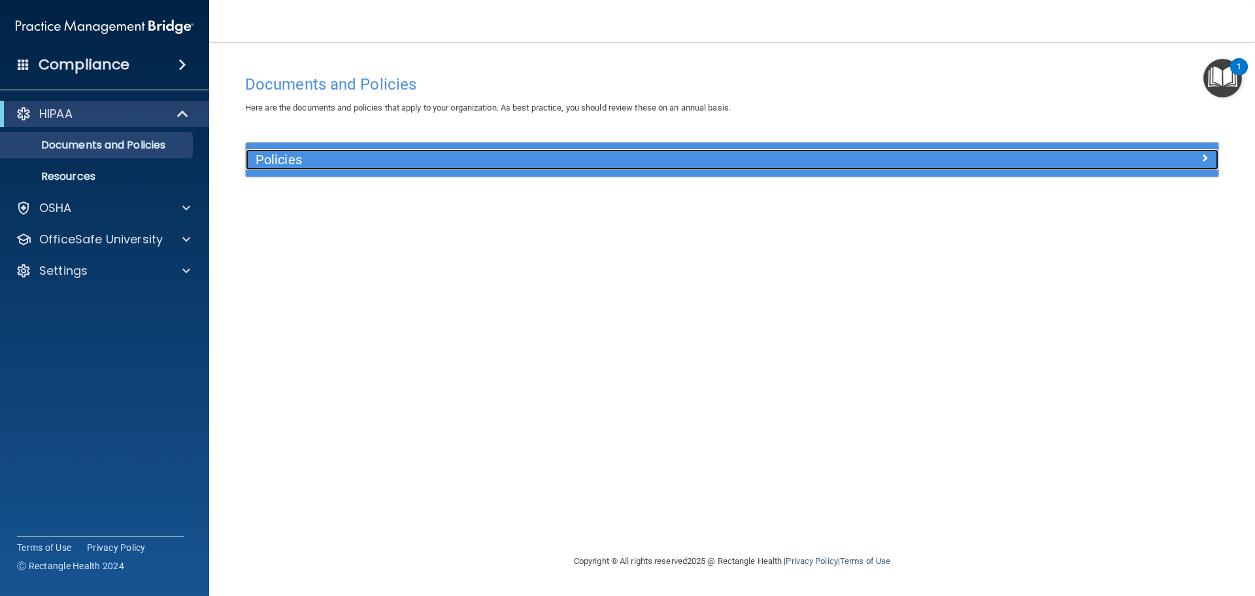
click at [797, 164] on h5 "Policies" at bounding box center [611, 159] width 710 height 14
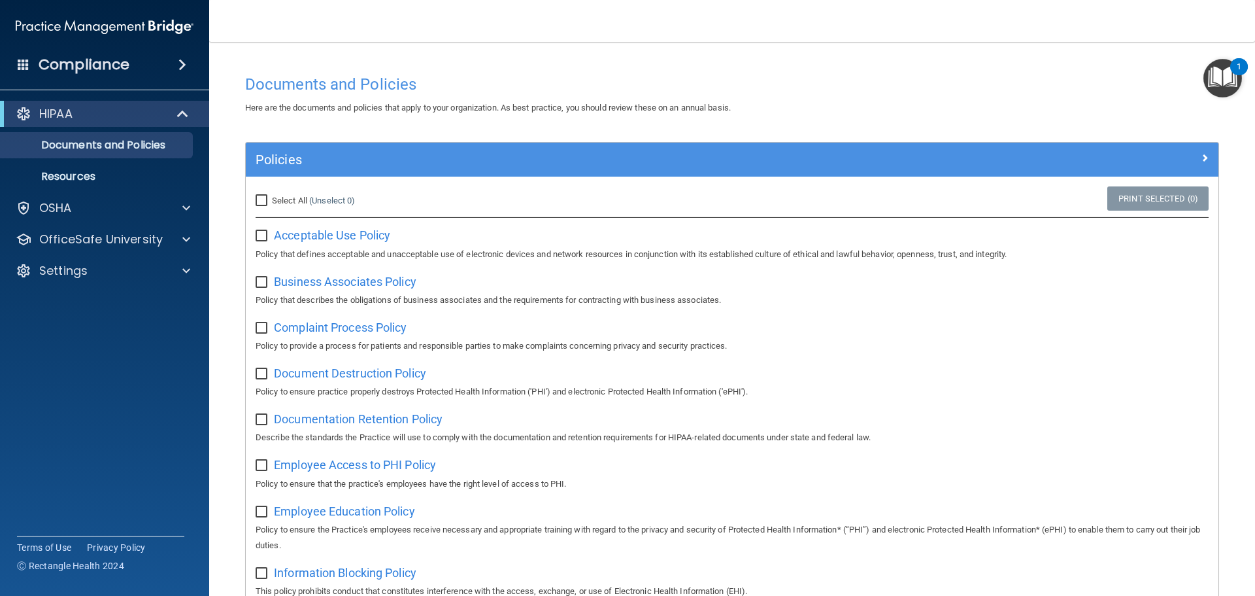
click at [1235, 66] on div "1" at bounding box center [1239, 66] width 18 height 17
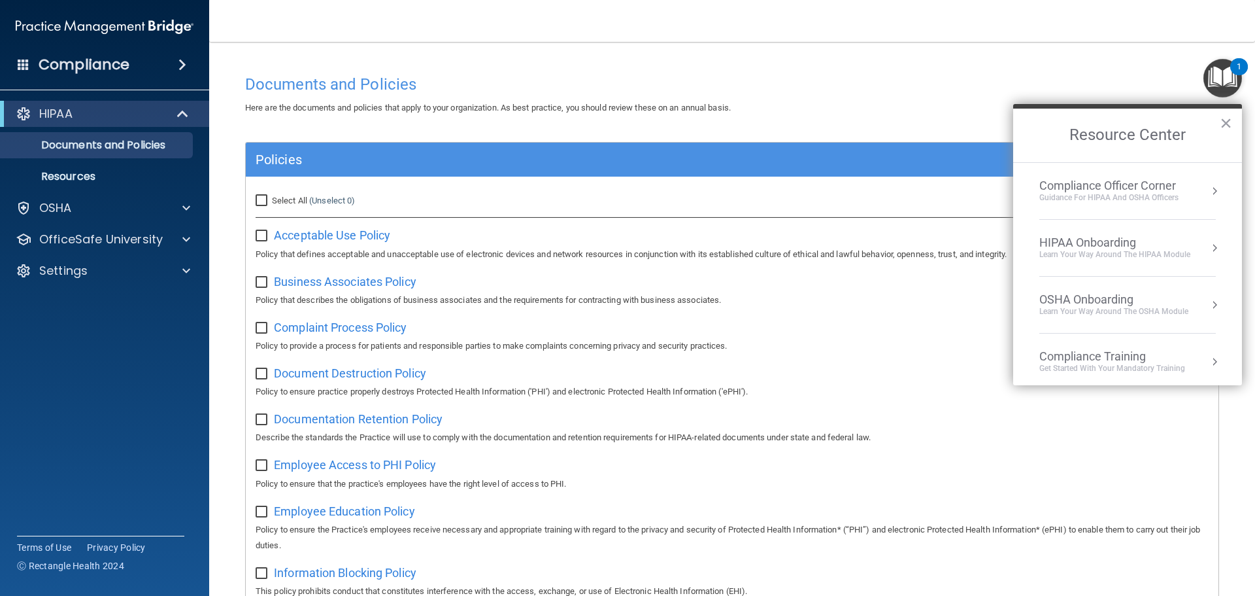
click at [1154, 237] on div "HIPAA Onboarding" at bounding box center [1114, 242] width 151 height 14
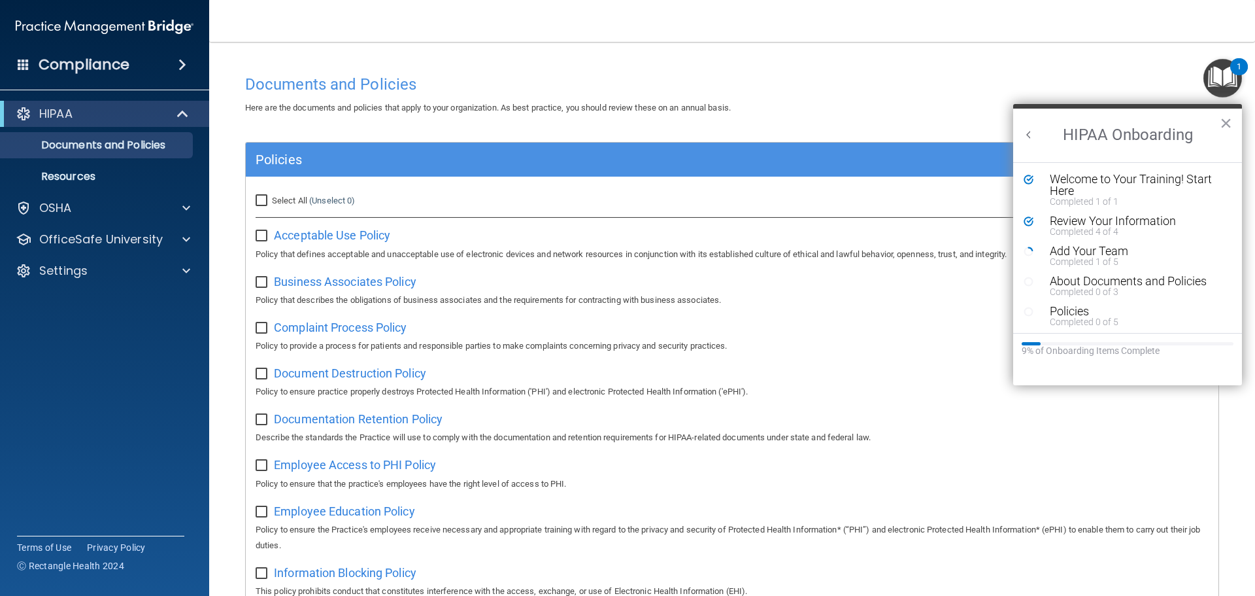
click at [290, 40] on nav "Toggle navigation [PERSON_NAME] [EMAIL_ADDRESS][DOMAIN_NAME] Manage My Enterpri…" at bounding box center [732, 21] width 1046 height 42
click at [1241, 453] on main "Documents and Policies Here are the documents and policies that apply to your o…" at bounding box center [732, 319] width 1046 height 554
